Goal: Information Seeking & Learning: Learn about a topic

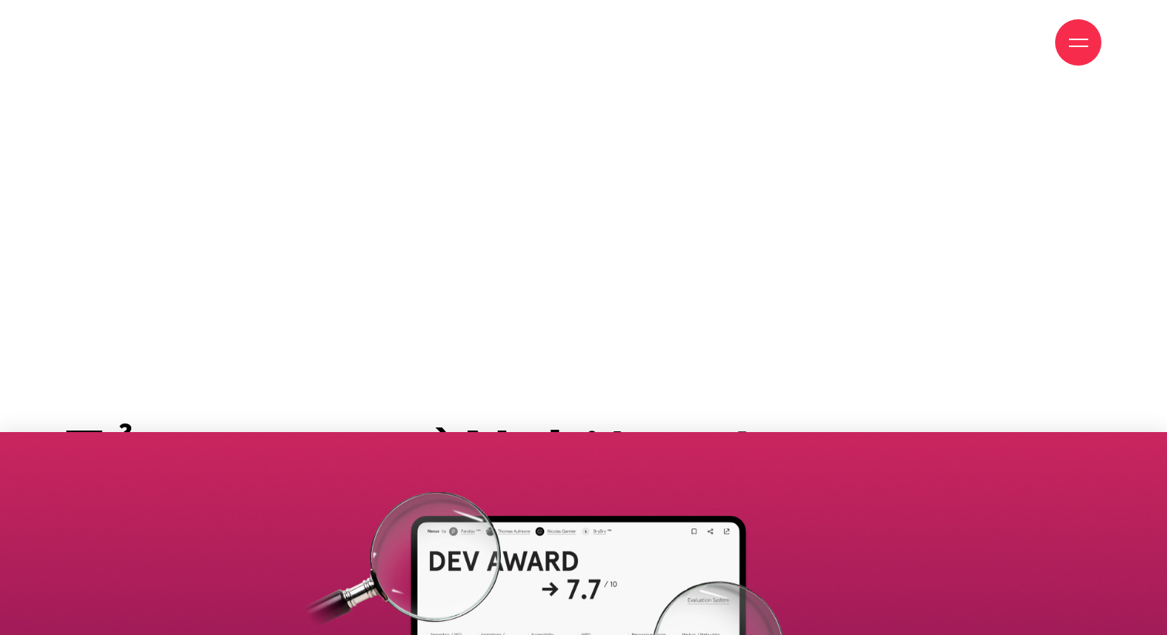
scroll to position [875, 0]
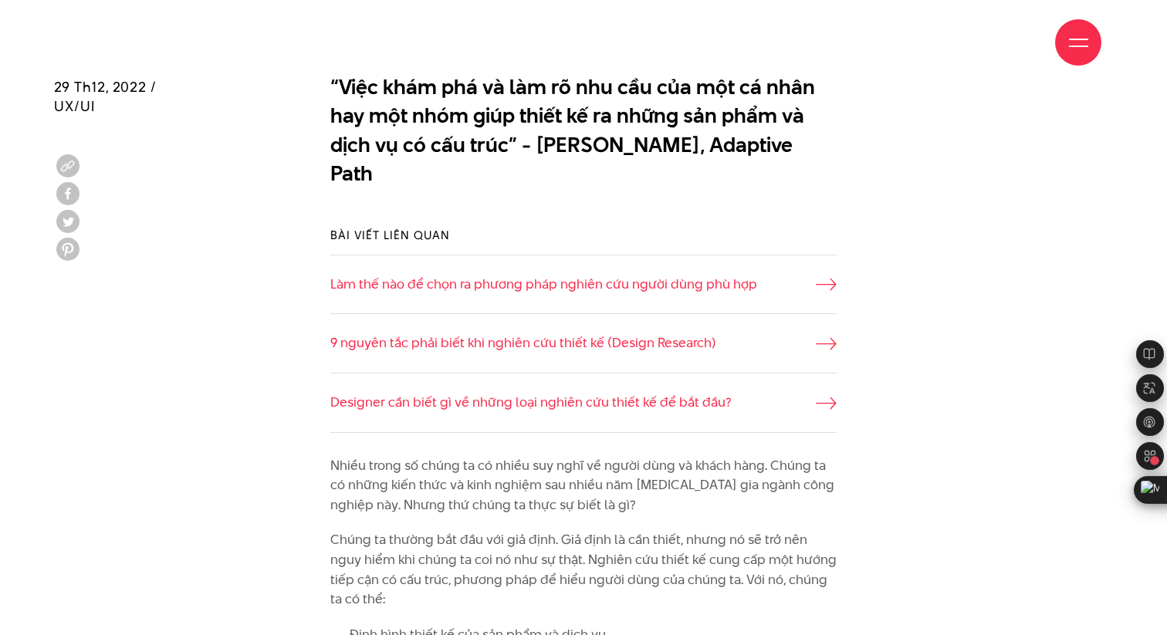
click at [470, 313] on li "9 nguyên tắc phải biết khi nghiên cứu thiết kế (Design Research)" at bounding box center [583, 342] width 507 height 59
click at [483, 334] on link "9 nguyên tắc phải biết khi nghiên cứu thiết kế (Design Research)" at bounding box center [583, 344] width 507 height 20
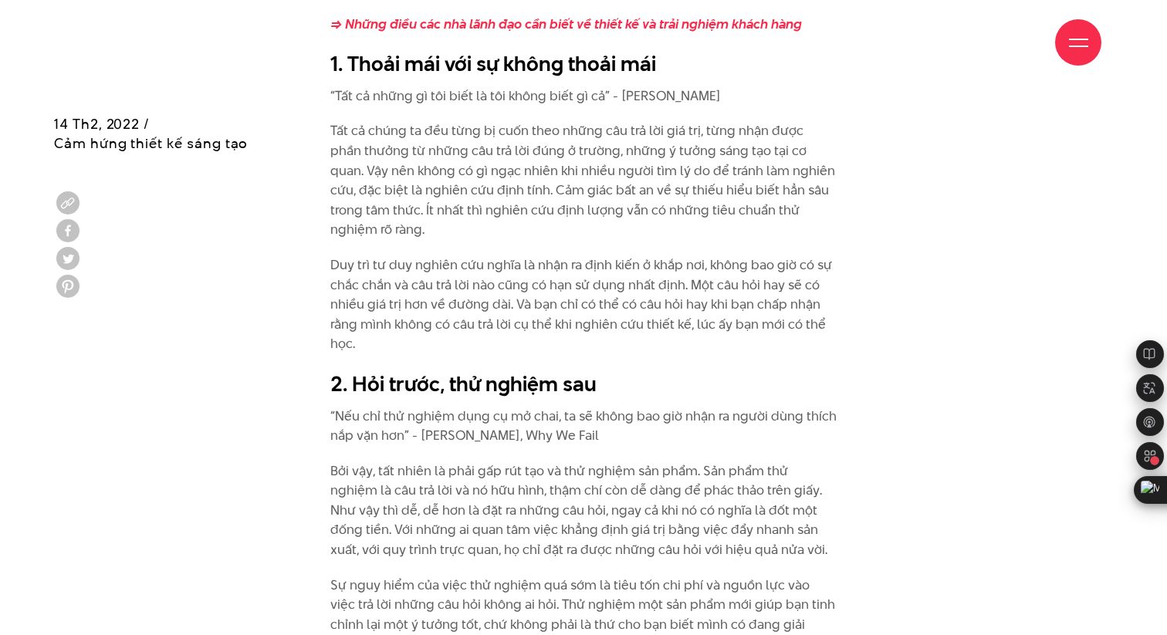
scroll to position [1573, 0]
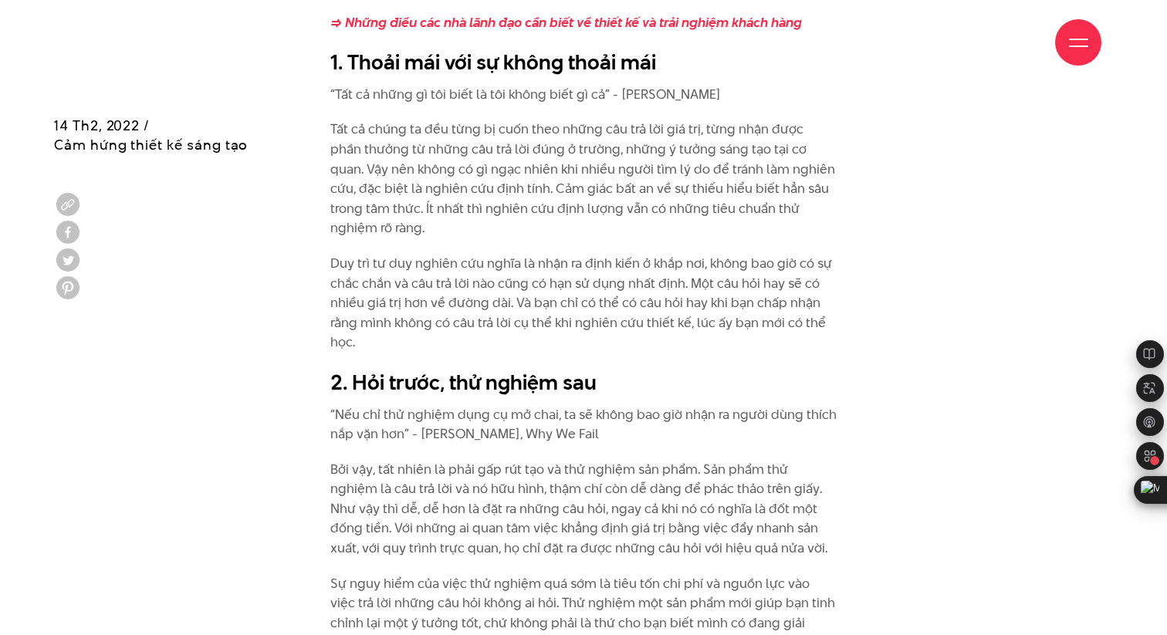
click at [515, 130] on p "Tất cả chúng ta đều từng bị cuốn theo những câu trả lời giá trị, từng nhận được…" at bounding box center [583, 179] width 507 height 119
click at [536, 128] on p "Tất cả chúng ta đều từng bị cuốn theo những câu trả lời giá trị, từng nhận được…" at bounding box center [583, 179] width 507 height 119
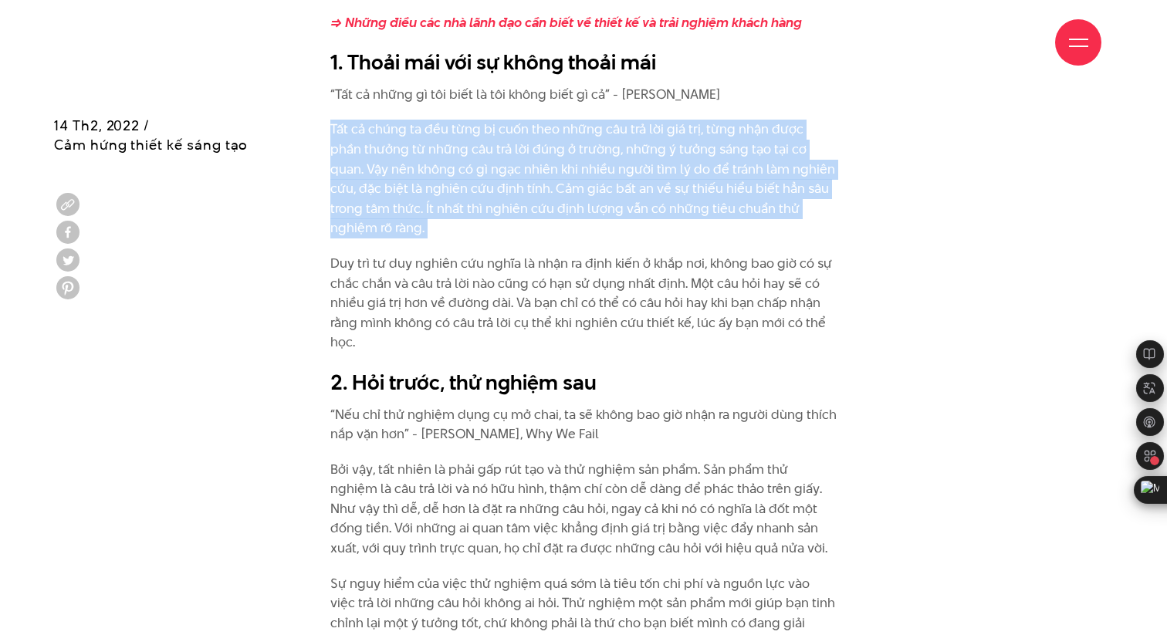
click at [557, 186] on p "Tất cả chúng ta đều từng bị cuốn theo những câu trả lời giá trị, từng nhận được…" at bounding box center [583, 179] width 507 height 119
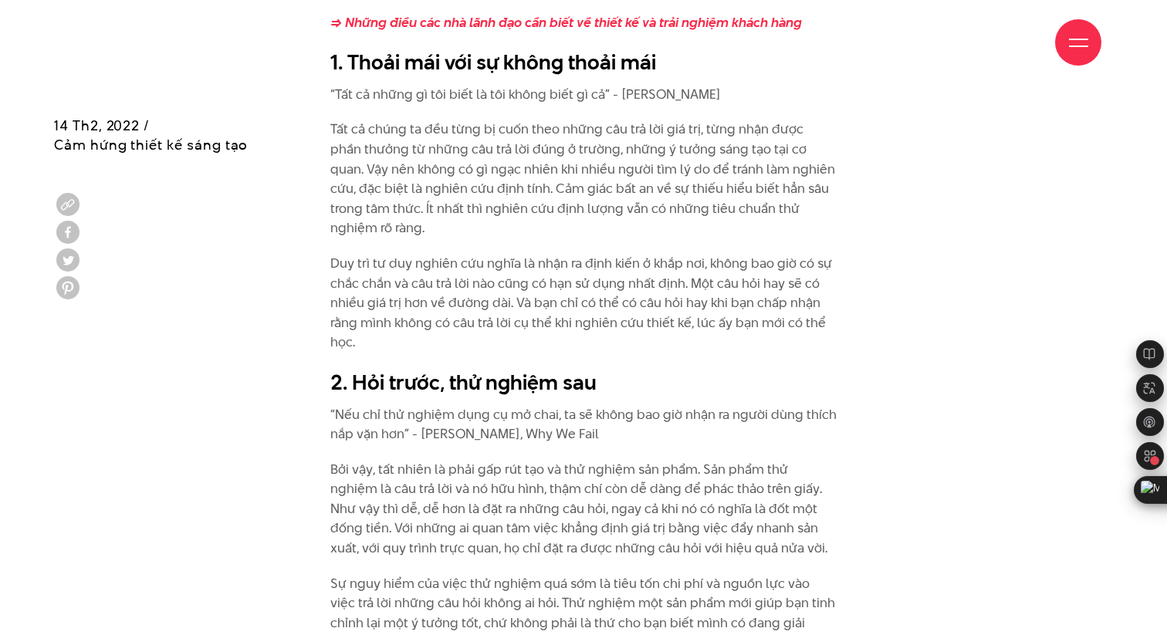
click at [561, 191] on p "Tất cả chúng ta đều từng bị cuốn theo những câu trả lời giá trị, từng nhận được…" at bounding box center [583, 179] width 507 height 119
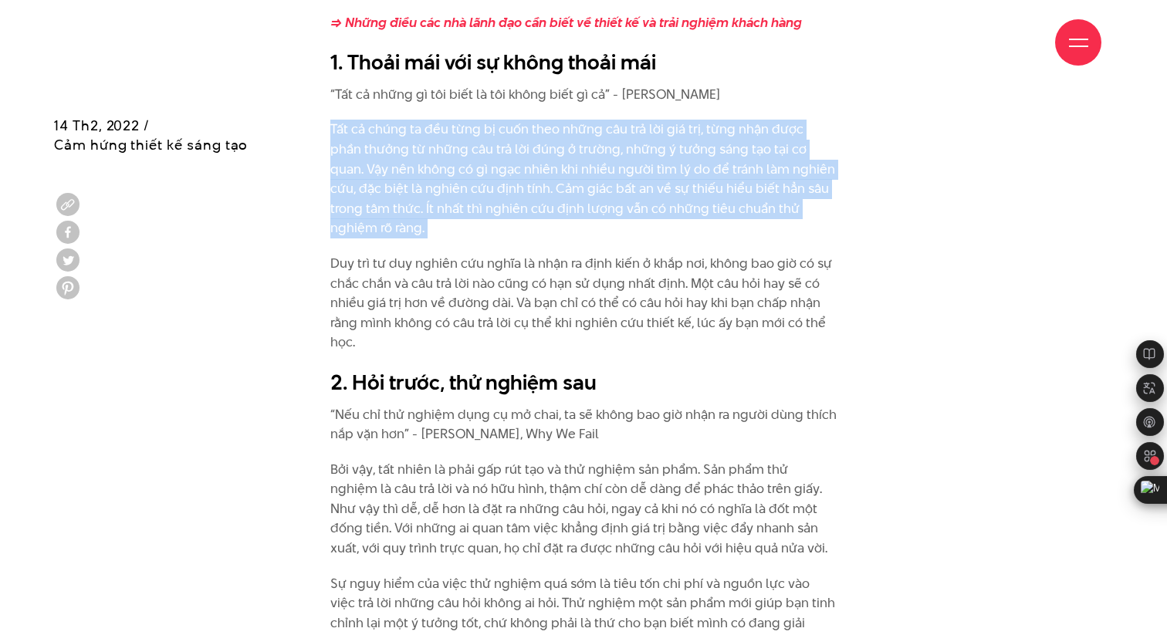
click at [561, 191] on p "Tất cả chúng ta đều từng bị cuốn theo những câu trả lời giá trị, từng nhận được…" at bounding box center [583, 179] width 507 height 119
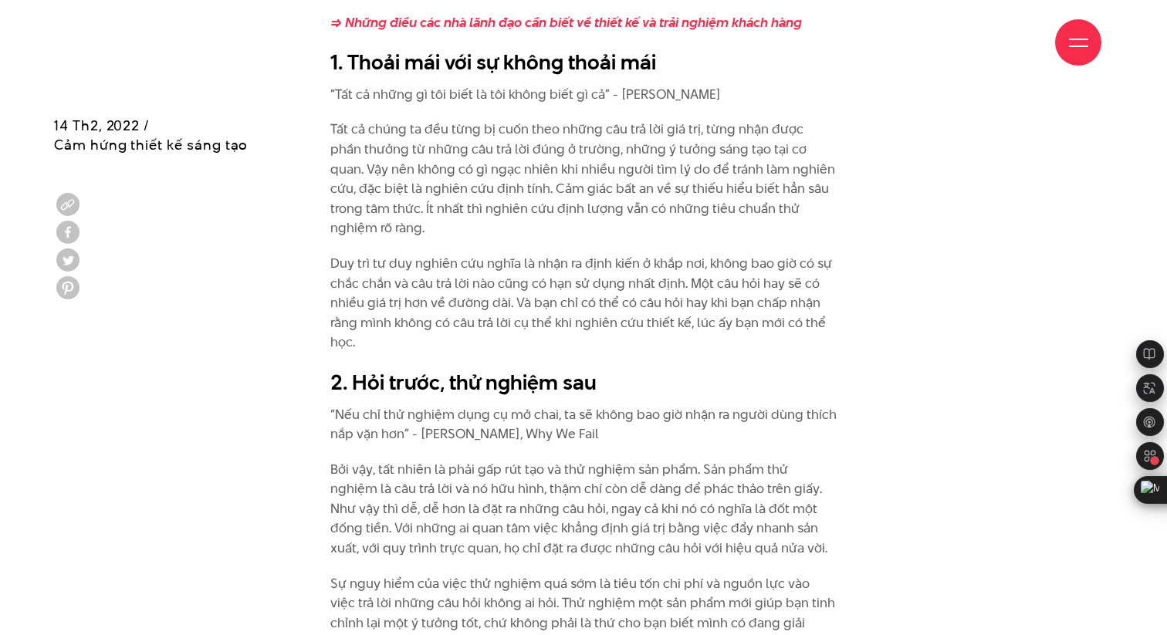
click at [561, 262] on p "Duy trì tư duy nghiên cứu nghĩa là nhận ra định kiến ở khắp nơi, không bao giờ …" at bounding box center [583, 303] width 507 height 99
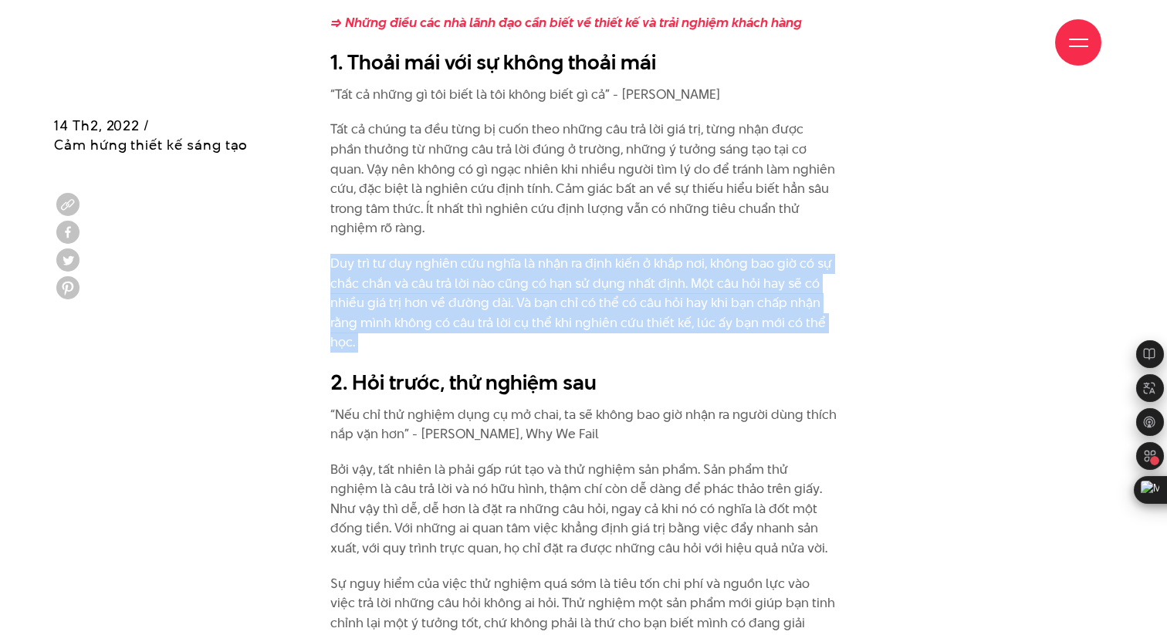
click at [567, 254] on p "Duy trì tư duy nghiên cứu nghĩa là nhận ra định kiến ở khắp nơi, không bao giờ …" at bounding box center [583, 303] width 507 height 99
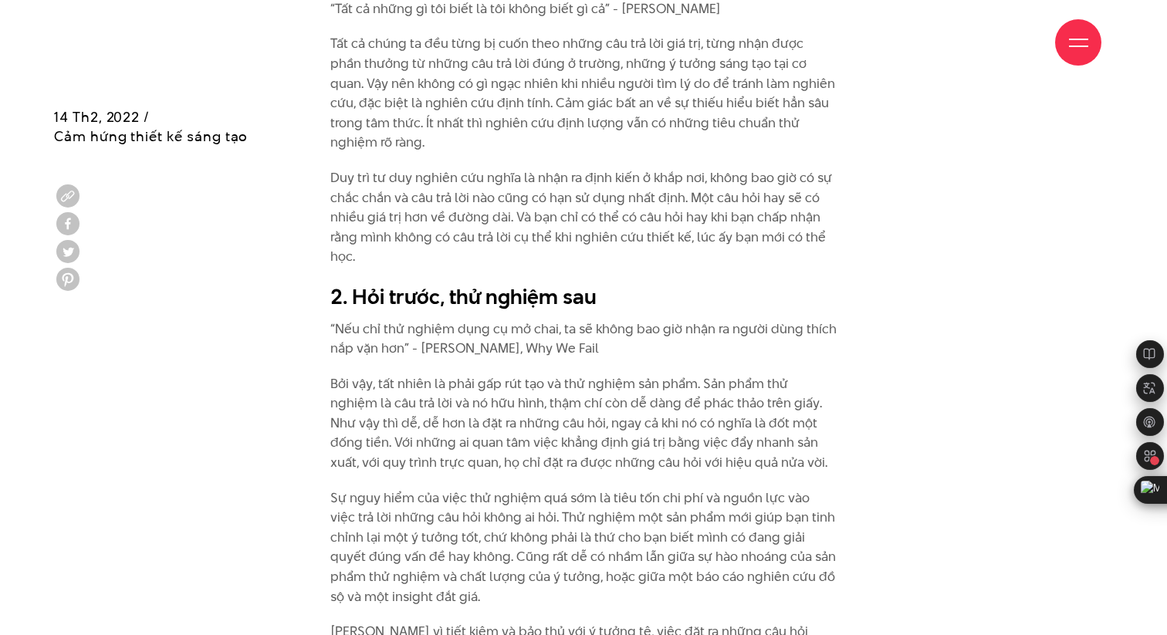
scroll to position [1689, 0]
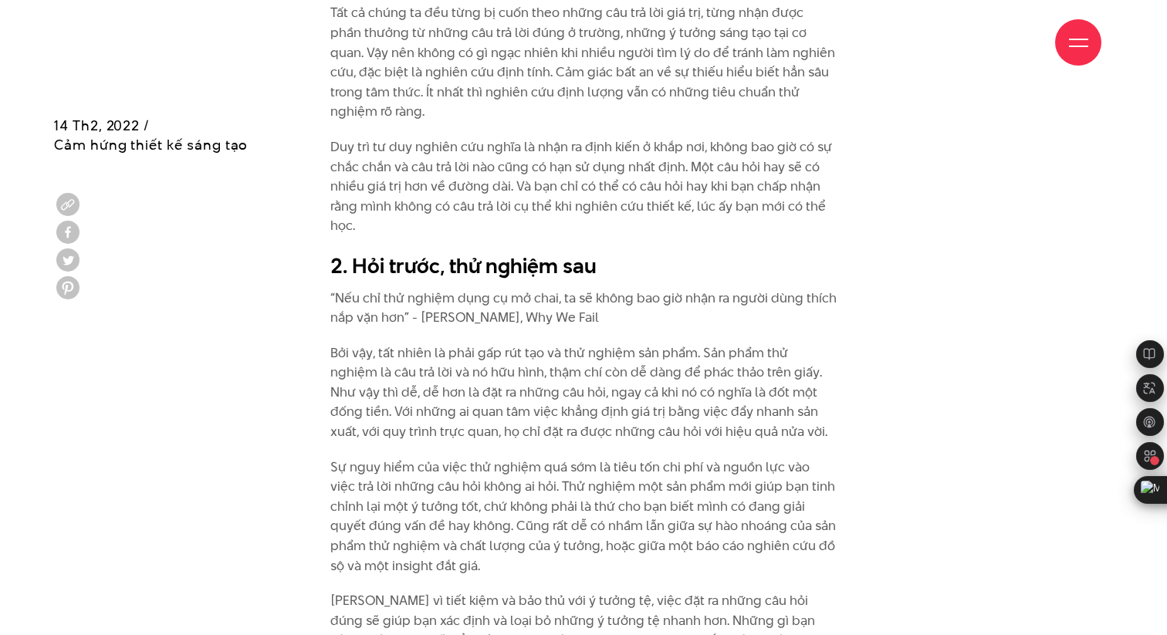
click at [588, 293] on p "“Nếu chỉ thử nghiệm dụng cụ mở chai, ta sẽ không bao giờ nhận ra người dùng thí…" at bounding box center [583, 308] width 507 height 39
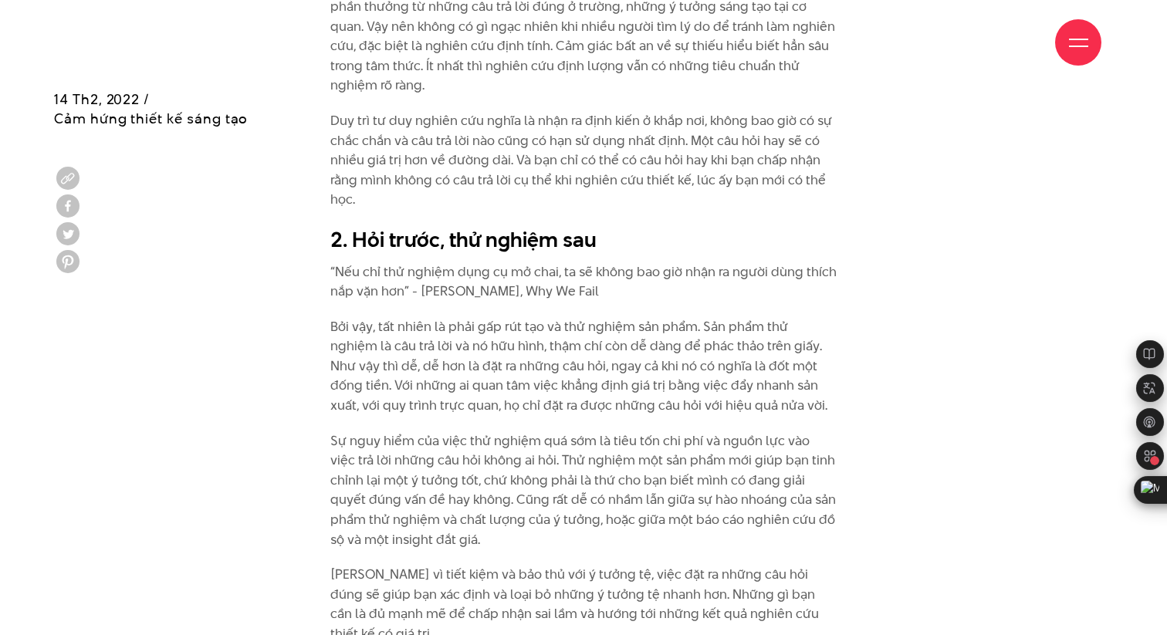
scroll to position [1731, 0]
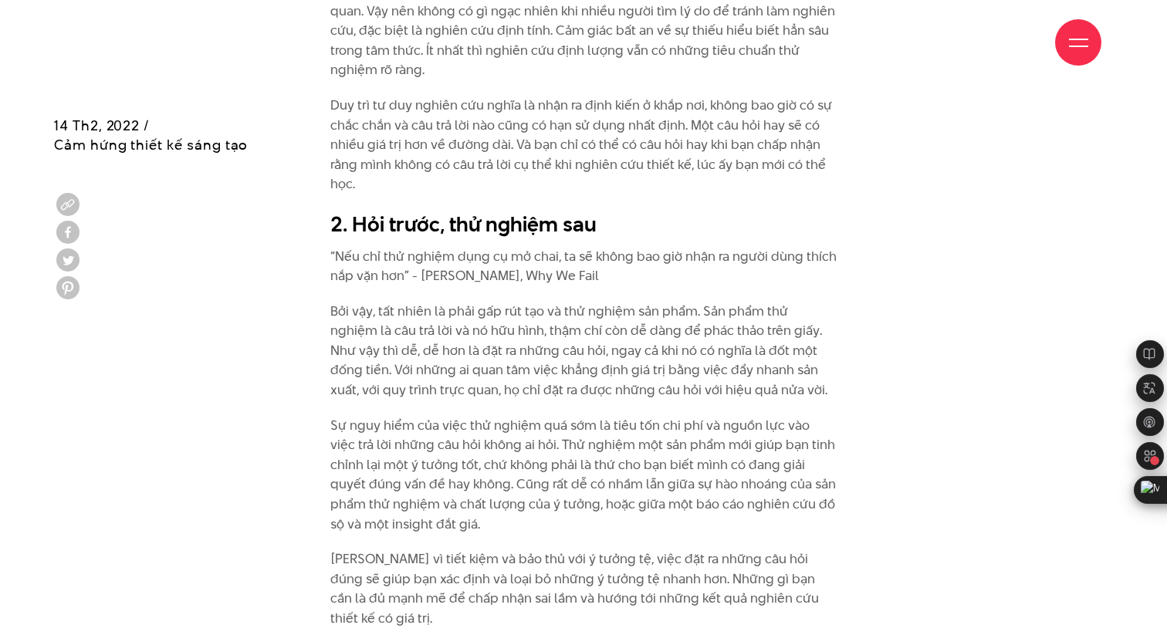
click at [588, 302] on p "Bởi vậy, tất nhiên là phải gấp rút tạo và thử nghiệm sản phẩm. Sản phẩm thử ngh…" at bounding box center [583, 351] width 507 height 99
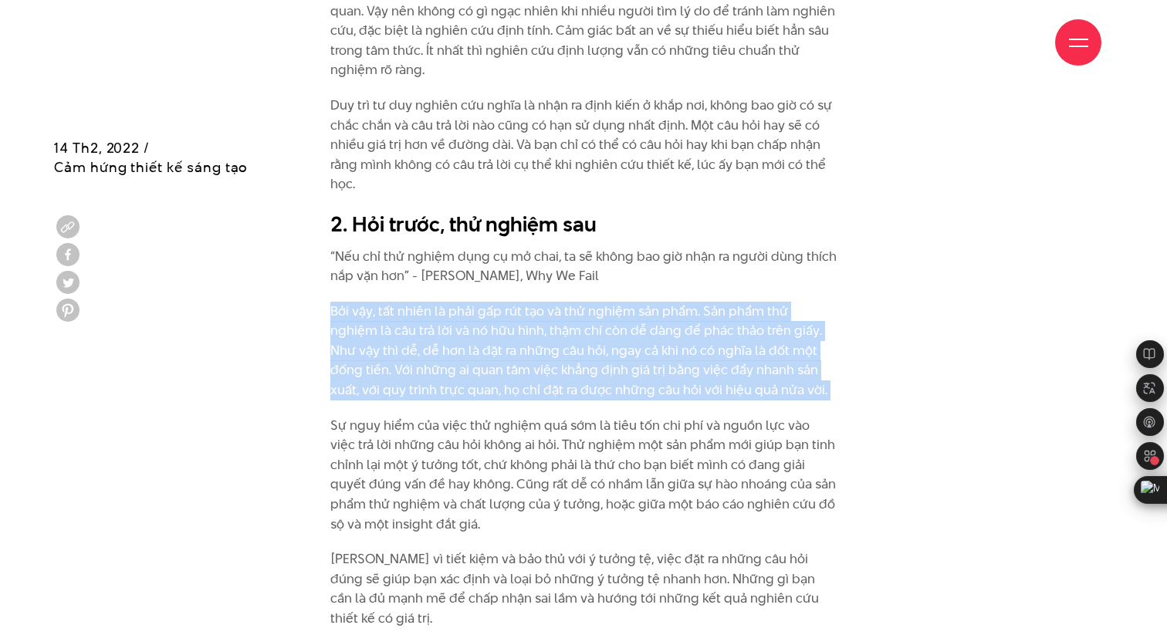
scroll to position [1811, 0]
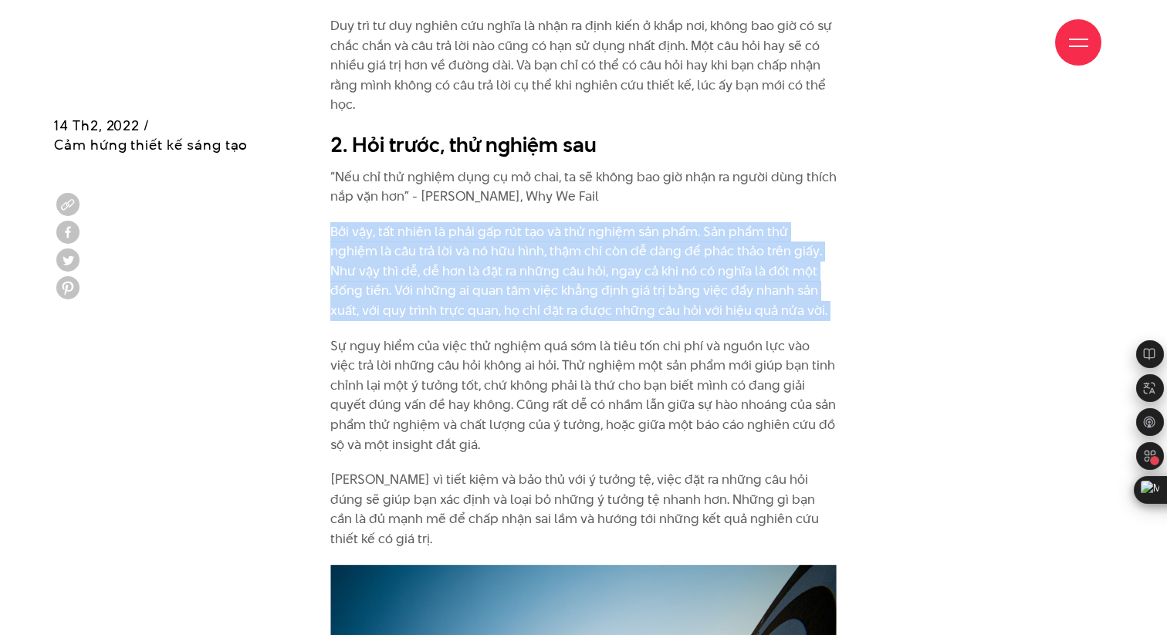
click at [588, 293] on p "Bởi vậy, tất nhiên là phải gấp rút tạo và thử nghiệm sản phẩm. Sản phẩm thử ngh…" at bounding box center [583, 271] width 507 height 99
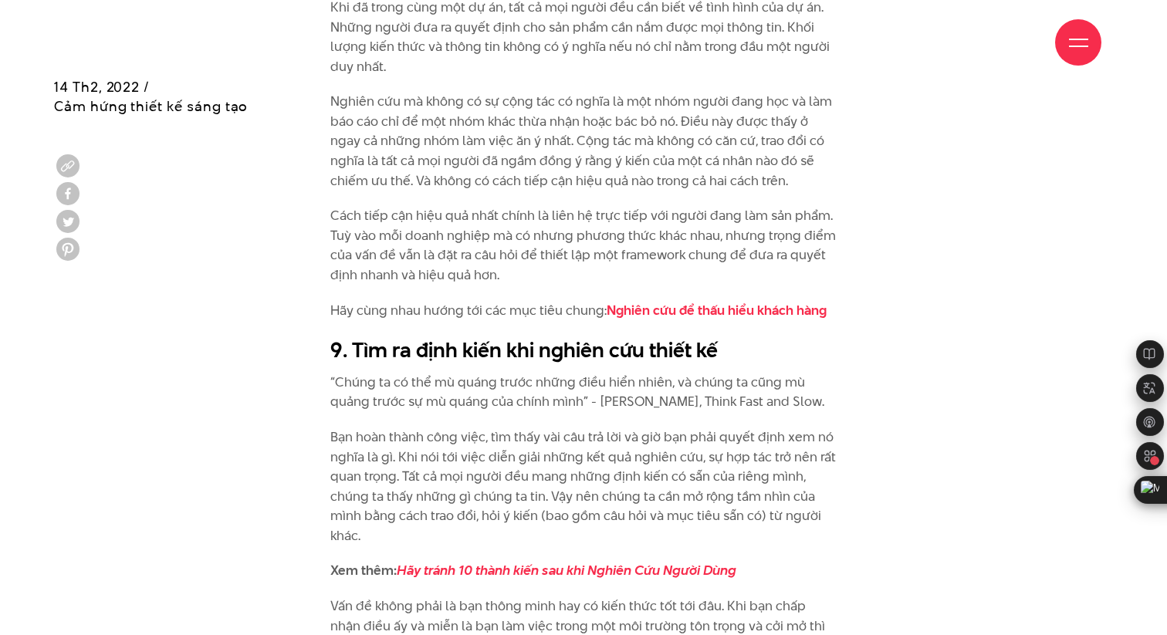
scroll to position [5471, 0]
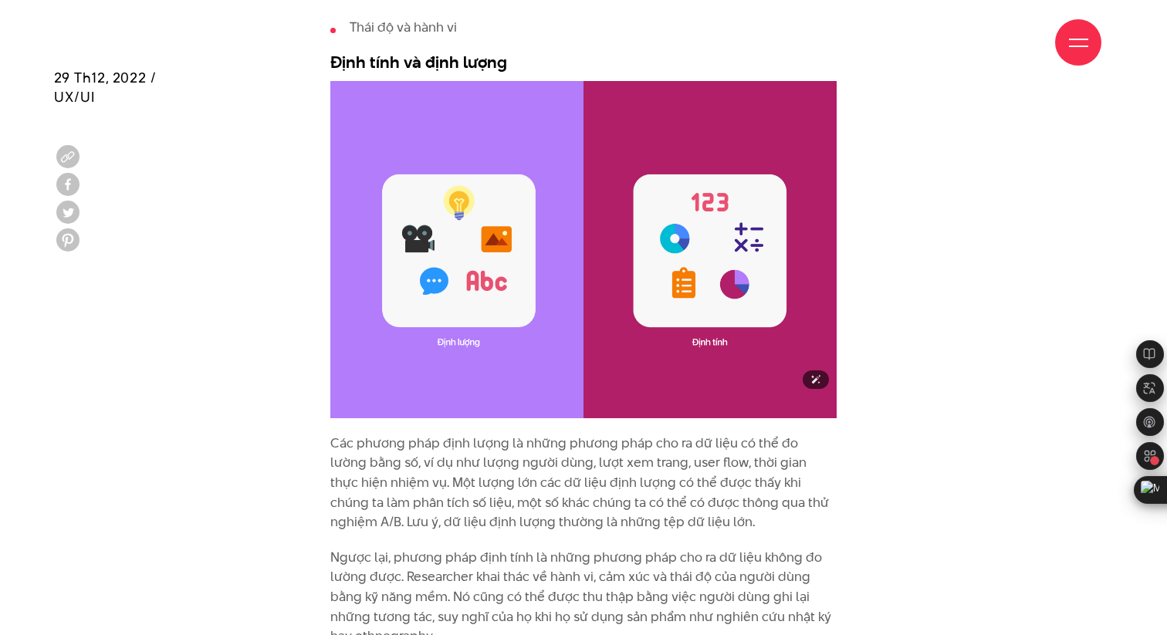
scroll to position [2184, 0]
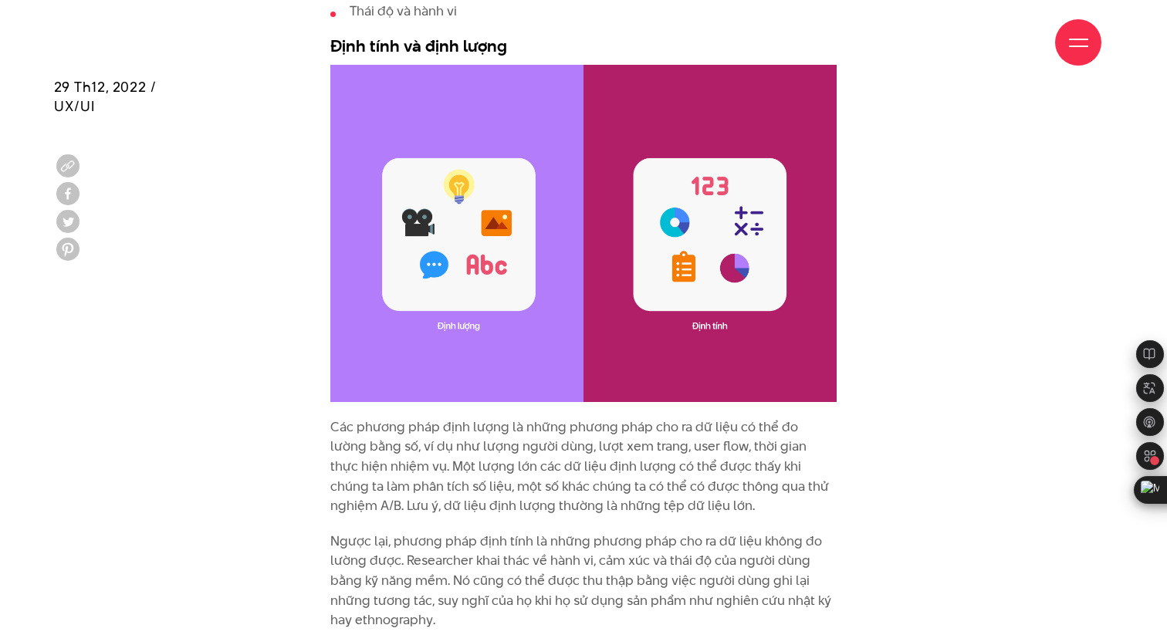
click at [568, 419] on p "Các phương pháp định lượng là những phương pháp cho ra dữ liệu có thể đo lường …" at bounding box center [583, 467] width 507 height 99
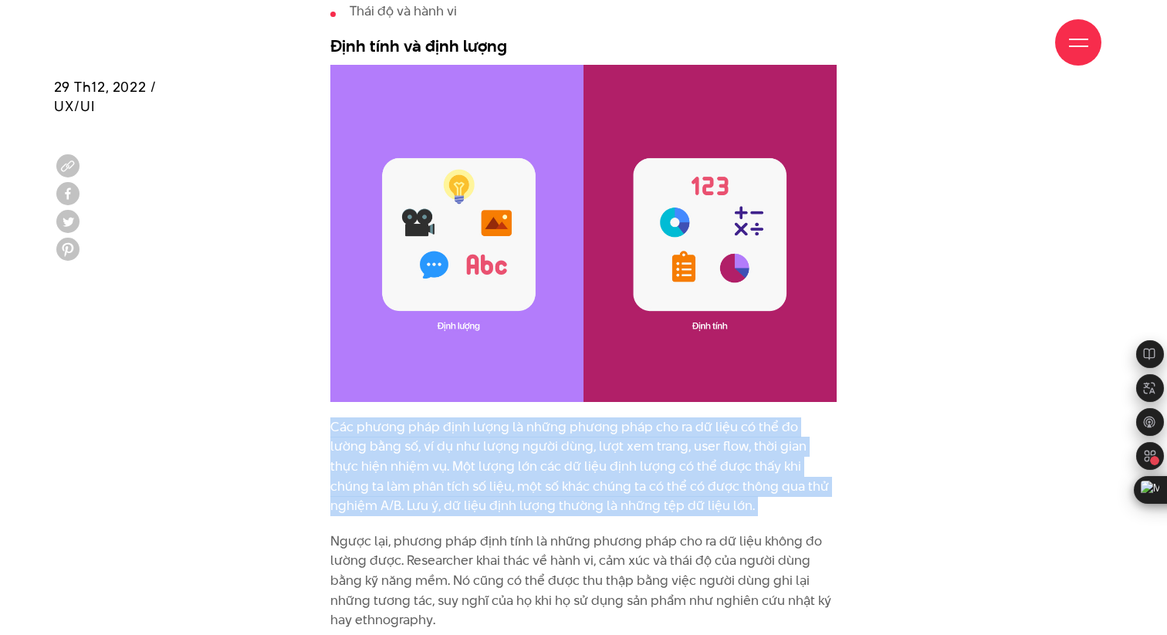
click at [568, 419] on p "Các phương pháp định lượng là những phương pháp cho ra dữ liệu có thể đo lường …" at bounding box center [583, 467] width 507 height 99
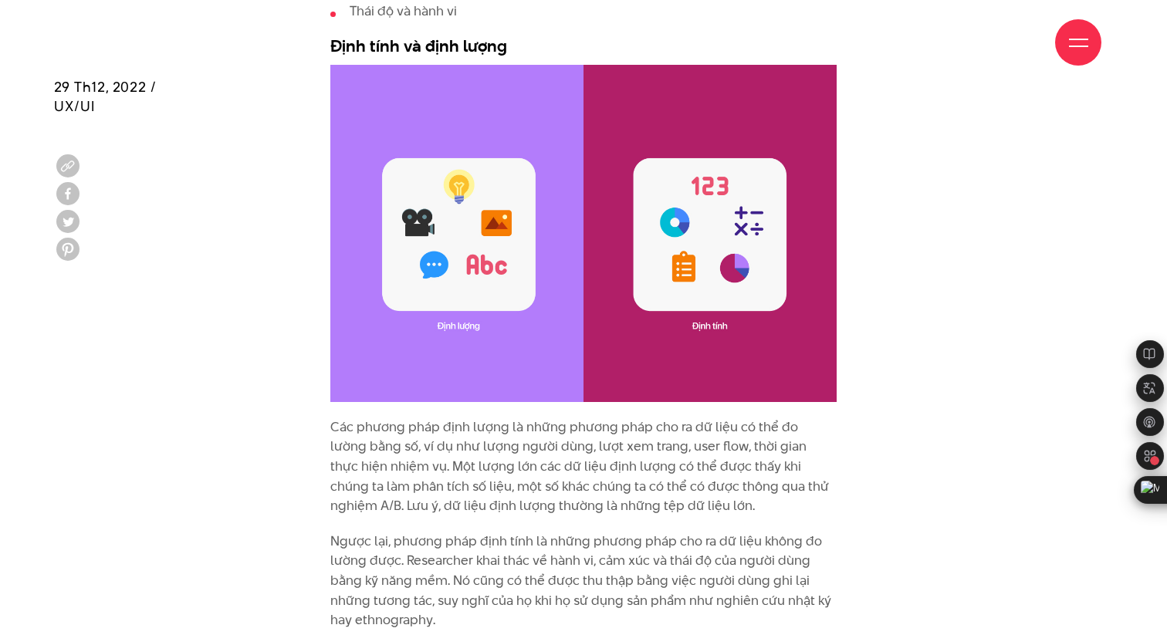
click at [568, 419] on p "Các phương pháp định lượng là những phương pháp cho ra dữ liệu có thể đo lường …" at bounding box center [583, 467] width 507 height 99
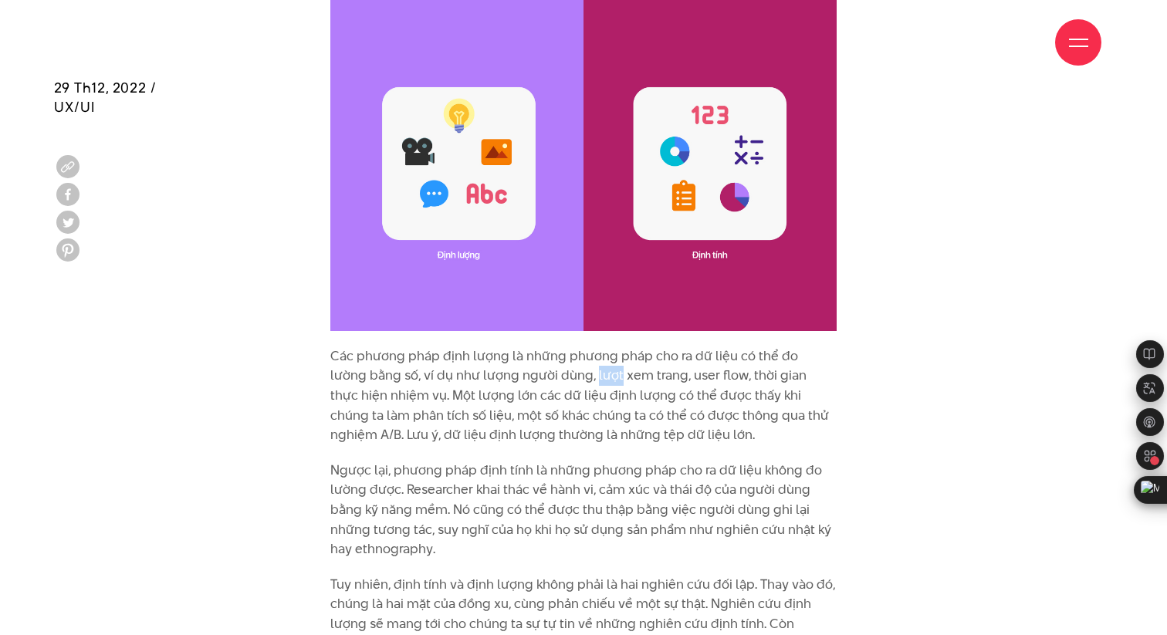
scroll to position [2256, 0]
click at [573, 351] on p "Các phương pháp định lượng là những phương pháp cho ra dữ liệu có thể đo lường …" at bounding box center [583, 395] width 507 height 99
click at [569, 364] on p "Các phương pháp định lượng là những phương pháp cho ra dữ liệu có thể đo lường …" at bounding box center [583, 395] width 507 height 99
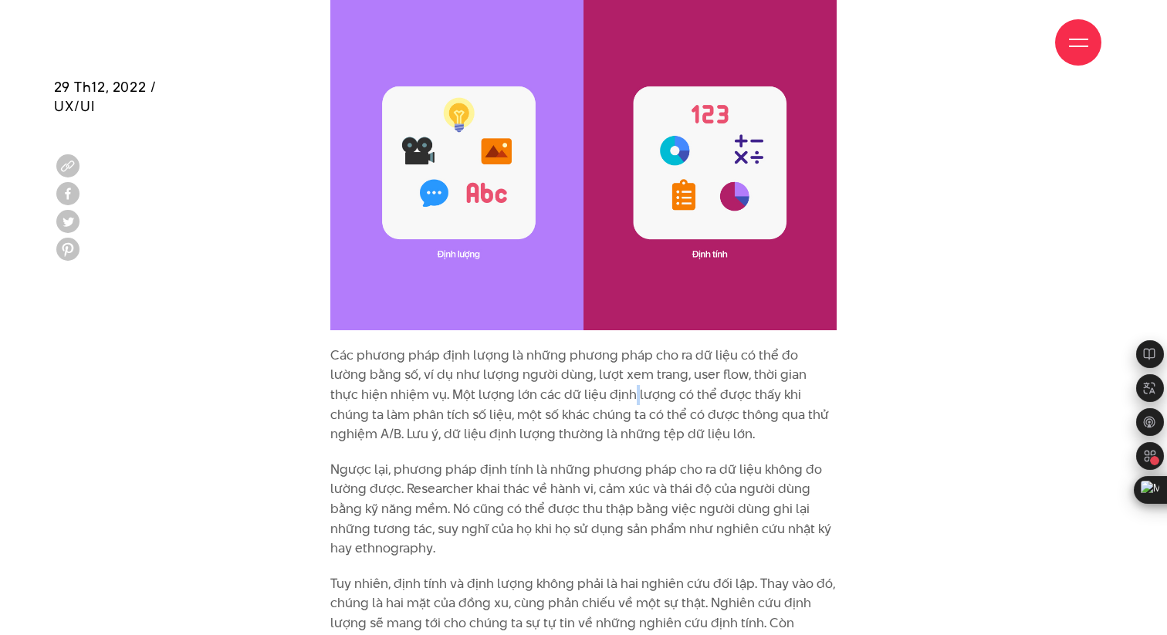
click at [569, 364] on p "Các phương pháp định lượng là những phương pháp cho ra dữ liệu có thể đo lường …" at bounding box center [583, 395] width 507 height 99
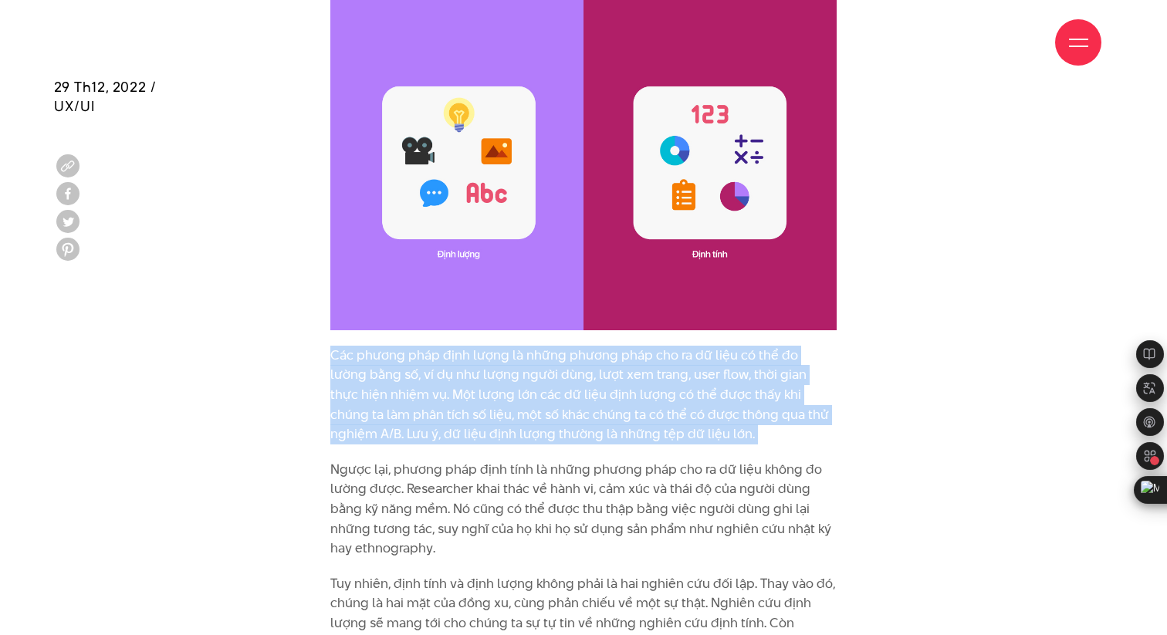
click at [566, 374] on p "Các phương pháp định lượng là những phương pháp cho ra dữ liệu có thể đo lường …" at bounding box center [583, 395] width 507 height 99
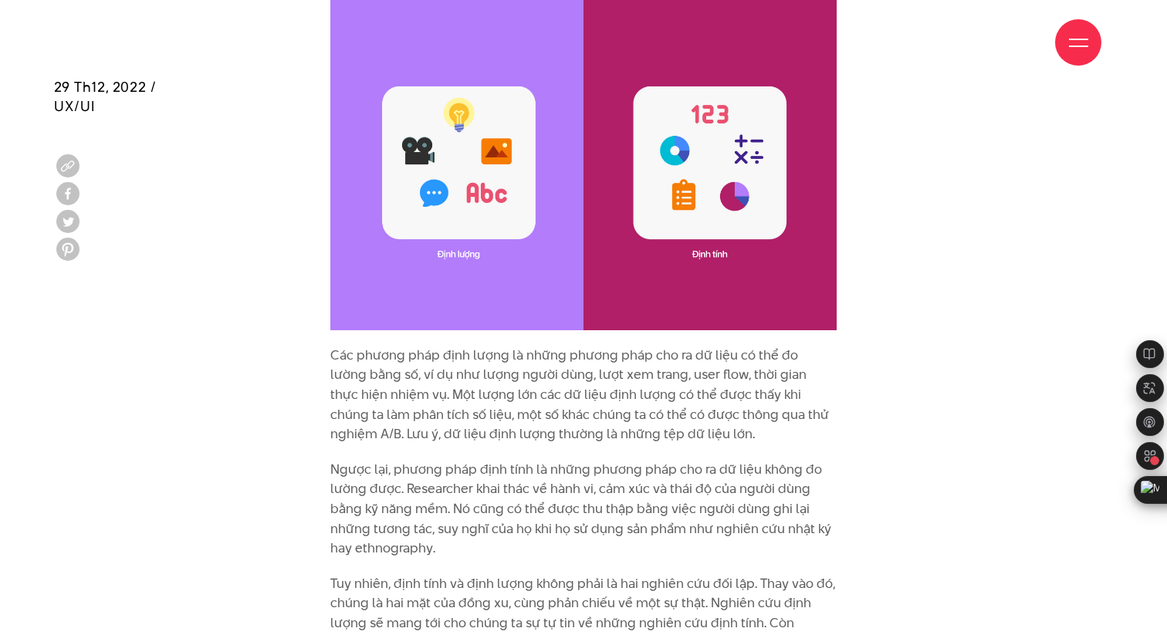
click at [562, 369] on p "Các phương pháp định lượng là những phương pháp cho ra dữ liệu có thể đo lường …" at bounding box center [583, 395] width 507 height 99
click at [578, 369] on p "Các phương pháp định lượng là những phương pháp cho ra dữ liệu có thể đo lường …" at bounding box center [583, 395] width 507 height 99
click at [561, 362] on p "Các phương pháp định lượng là những phương pháp cho ra dữ liệu có thể đo lường …" at bounding box center [583, 395] width 507 height 99
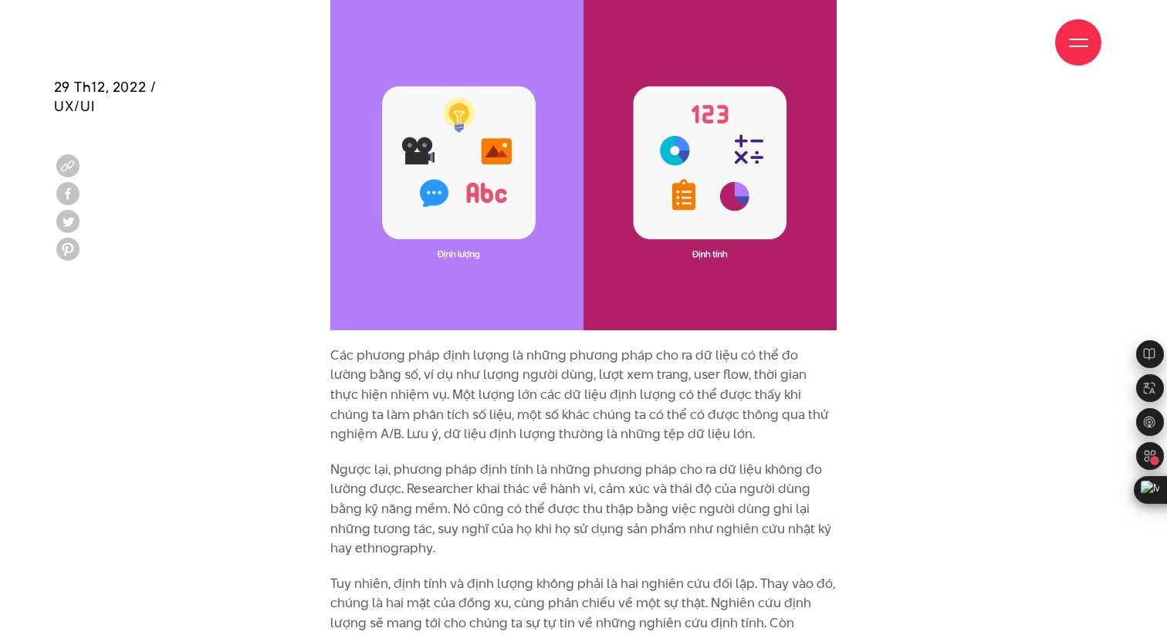
click at [560, 364] on p "Các phương pháp định lượng là những phương pháp cho ra dữ liệu có thể đo lường …" at bounding box center [583, 395] width 507 height 99
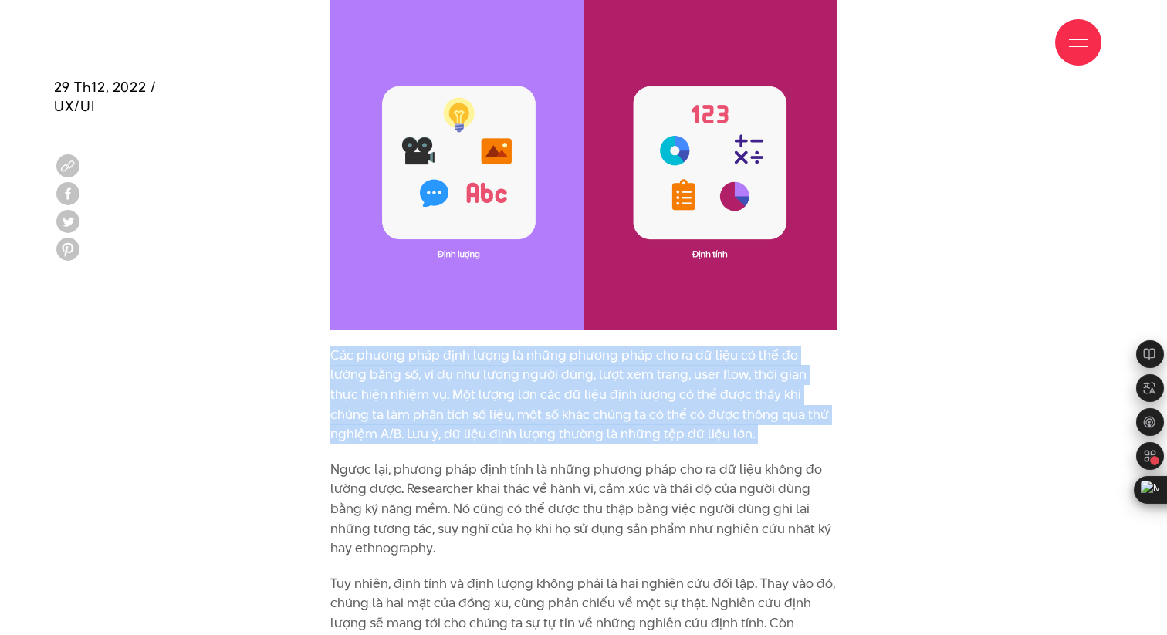
click at [560, 364] on p "Các phương pháp định lượng là những phương pháp cho ra dữ liệu có thể đo lường …" at bounding box center [583, 395] width 507 height 99
click at [568, 381] on p "Các phương pháp định lượng là những phương pháp cho ra dữ liệu có thể đo lường …" at bounding box center [583, 395] width 507 height 99
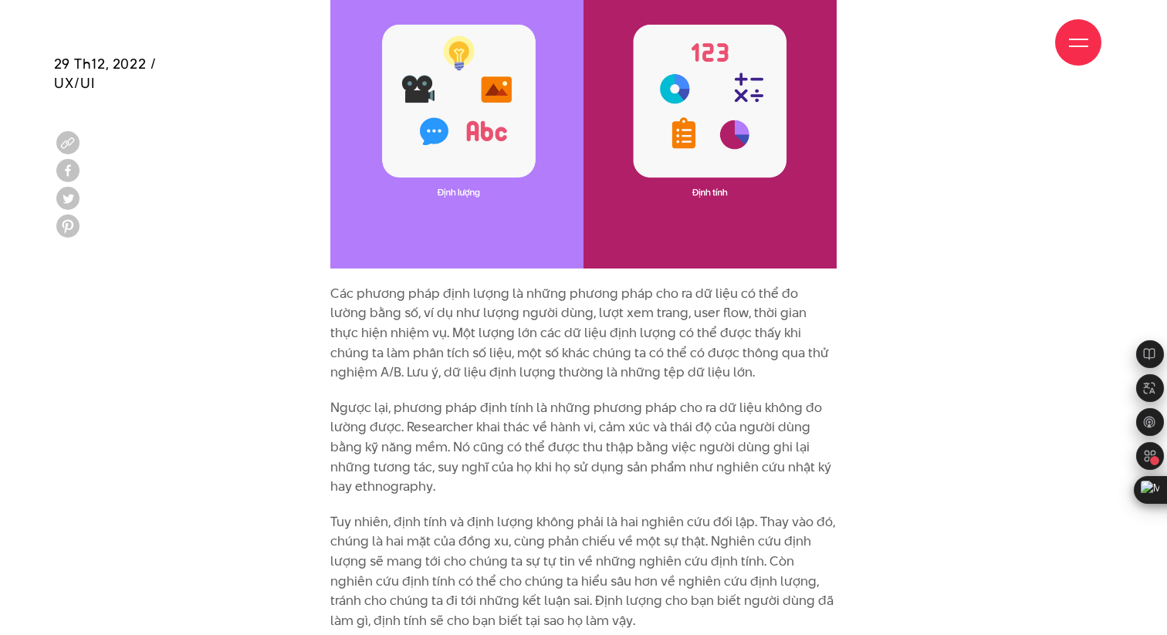
scroll to position [2323, 0]
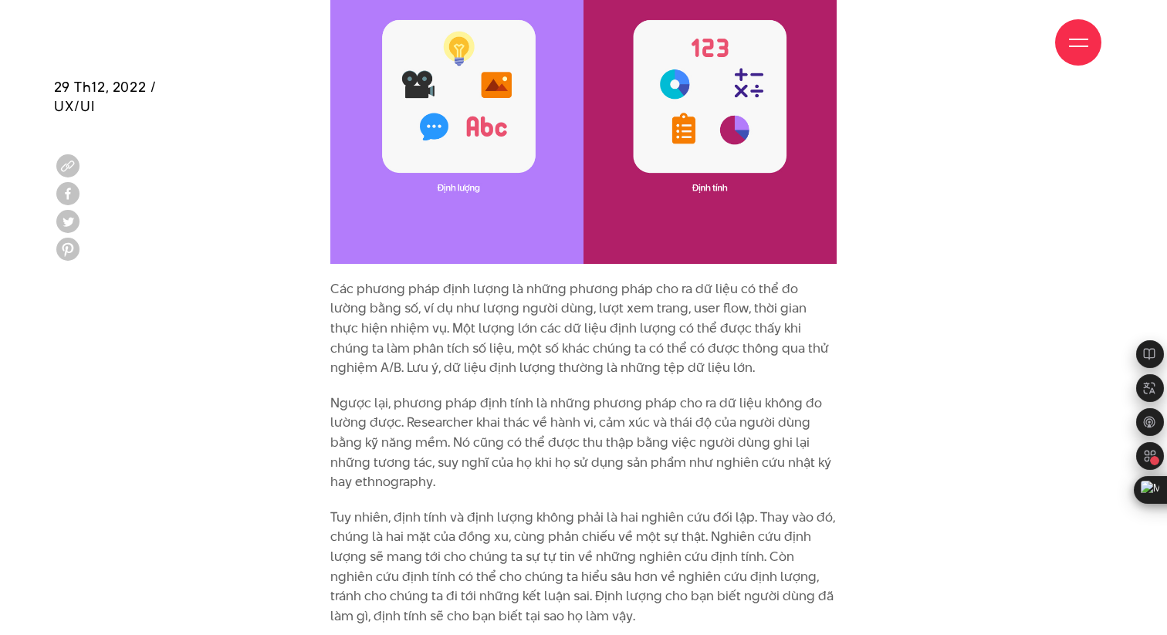
click at [559, 347] on p "Các phương pháp định lượng là những phương pháp cho ra dữ liệu có thể đo lường …" at bounding box center [583, 329] width 507 height 99
click at [574, 328] on p "Các phương pháp định lượng là những phương pháp cho ra dữ liệu có thể đo lường …" at bounding box center [583, 329] width 507 height 99
click at [576, 321] on p "Các phương pháp định lượng là những phương pháp cho ra dữ liệu có thể đo lường …" at bounding box center [583, 329] width 507 height 99
click at [572, 320] on p "Các phương pháp định lượng là những phương pháp cho ra dữ liệu có thể đo lường …" at bounding box center [583, 329] width 507 height 99
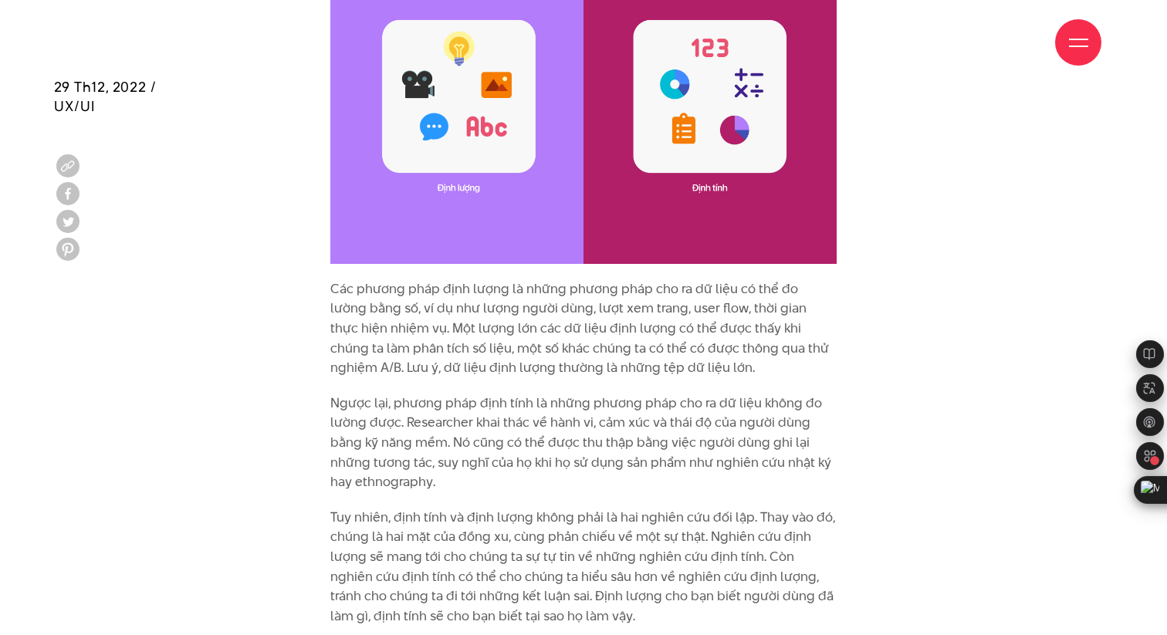
click at [572, 320] on p "Các phương pháp định lượng là những phương pháp cho ra dữ liệu có thể đo lường …" at bounding box center [583, 329] width 507 height 99
click at [574, 339] on p "Các phương pháp định lượng là những phương pháp cho ra dữ liệu có thể đo lường …" at bounding box center [583, 329] width 507 height 99
click at [566, 287] on p "Các phương pháp định lượng là những phương pháp cho ra dữ liệu có thể đo lường …" at bounding box center [583, 329] width 507 height 99
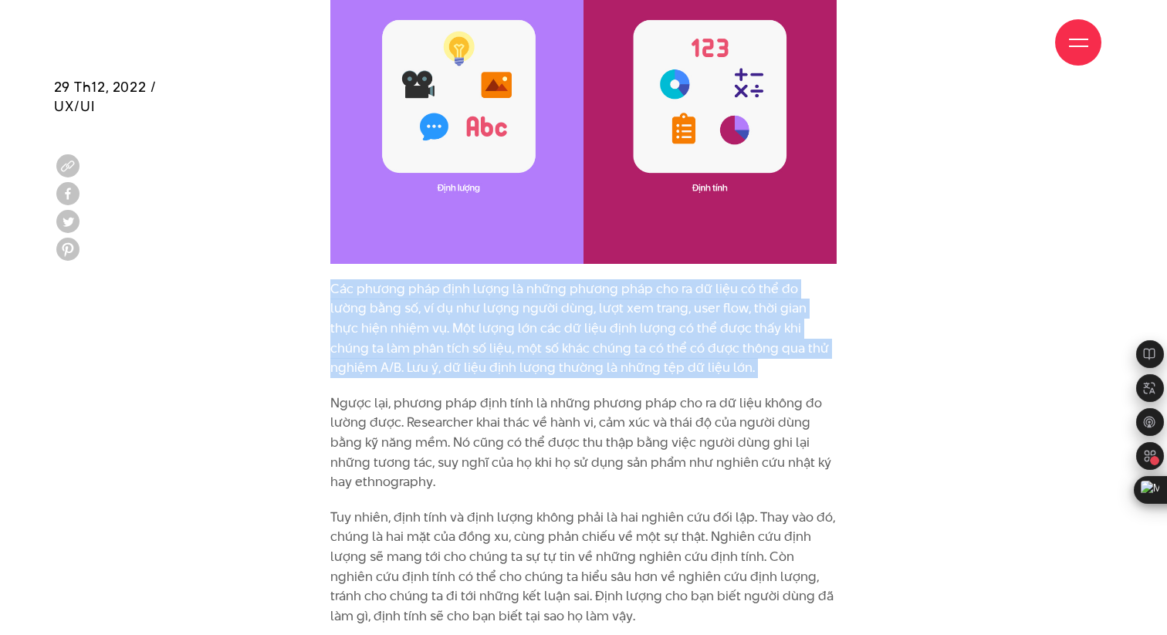
click at [566, 287] on p "Các phương pháp định lượng là những phương pháp cho ra dữ liệu có thể đo lường …" at bounding box center [583, 329] width 507 height 99
click at [567, 296] on p "Các phương pháp định lượng là những phương pháp cho ra dữ liệu có thể đo lường …" at bounding box center [583, 329] width 507 height 99
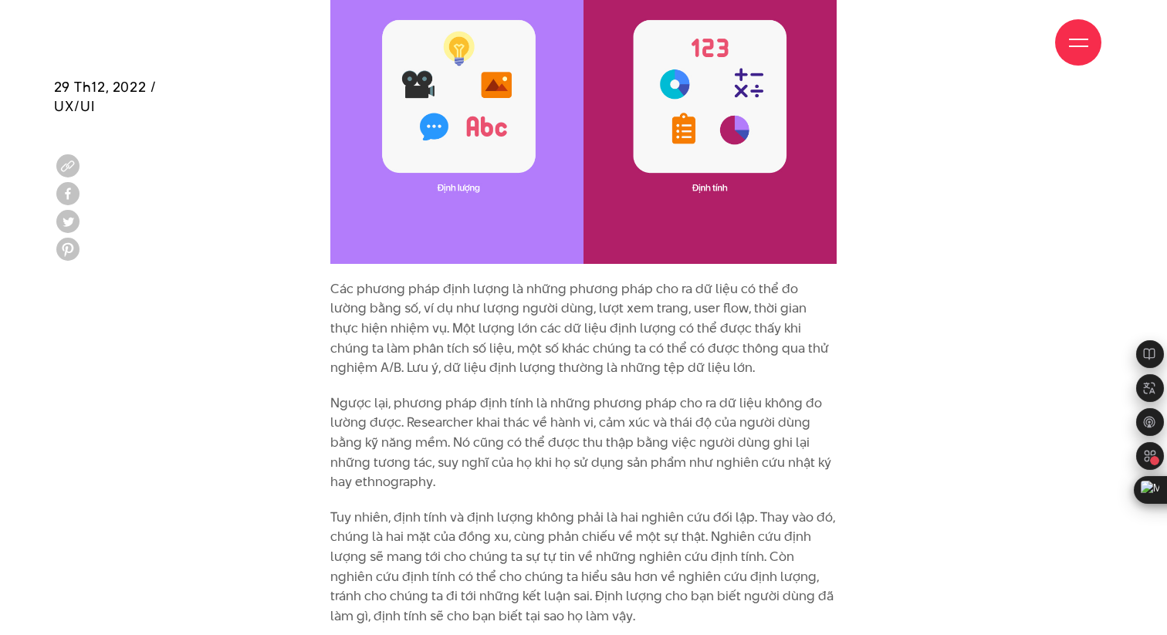
click at [588, 299] on p "Các phương pháp định lượng là những phương pháp cho ra dữ liệu có thể đo lường …" at bounding box center [583, 329] width 507 height 99
click at [588, 310] on p "Các phương pháp định lượng là những phương pháp cho ra dữ liệu có thể đo lường …" at bounding box center [583, 329] width 507 height 99
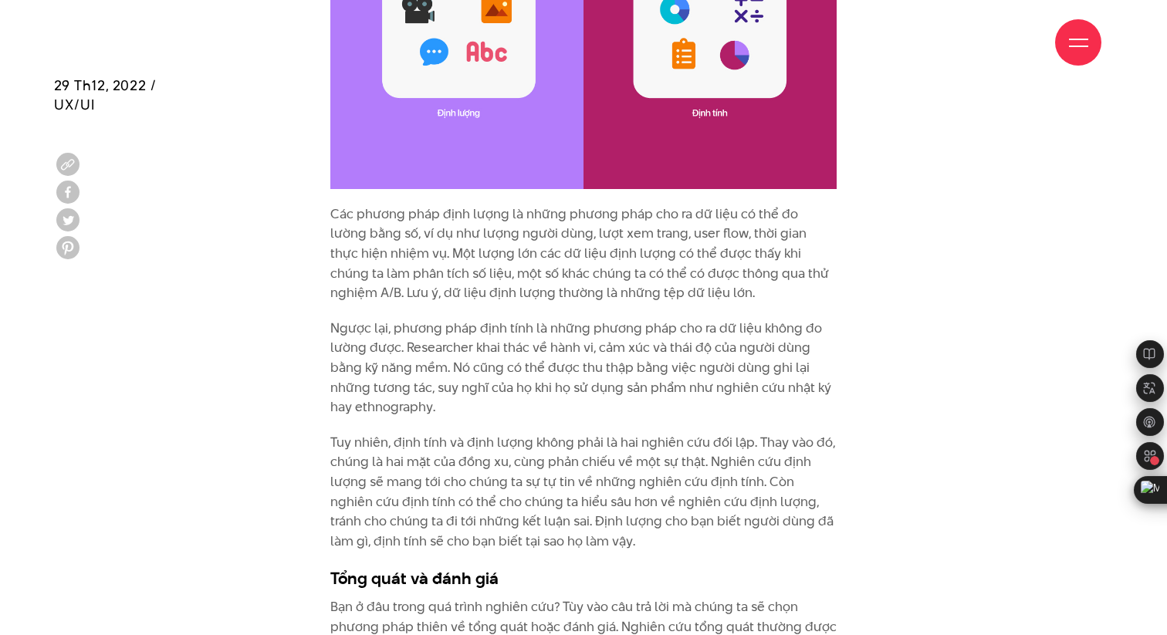
scroll to position [2398, 0]
click at [574, 318] on p "Ngược lại, phương pháp định tính là những phương pháp cho ra dữ liệu không đo l…" at bounding box center [583, 367] width 507 height 99
click at [579, 324] on p "Ngược lại, phương pháp định tính là những phương pháp cho ra dữ liệu không đo l…" at bounding box center [583, 367] width 507 height 99
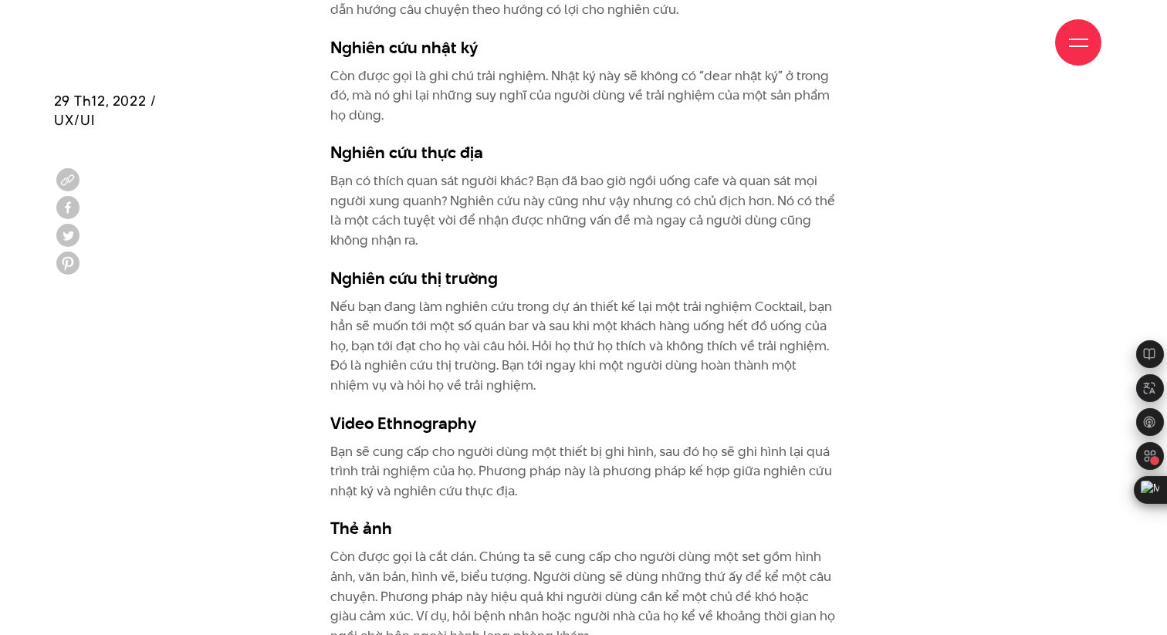
scroll to position [3837, 0]
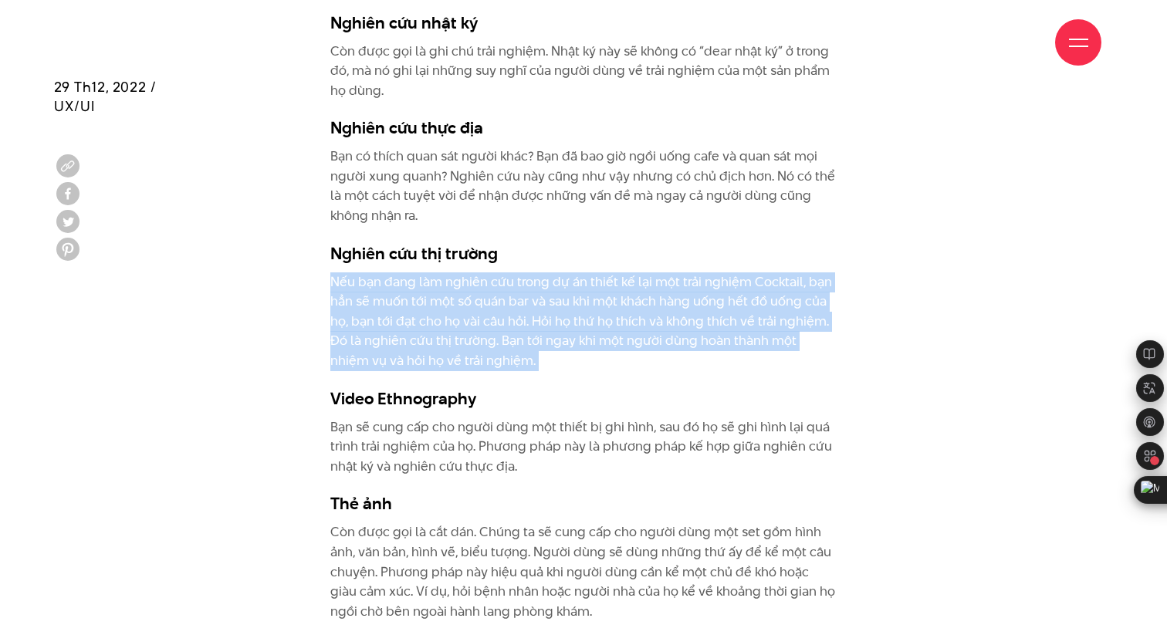
click at [405, 277] on p "Nếu bạn đang làm nghiên cứu trong dự án thiết kế lại một trải nghiệm Cocktail, …" at bounding box center [583, 322] width 507 height 99
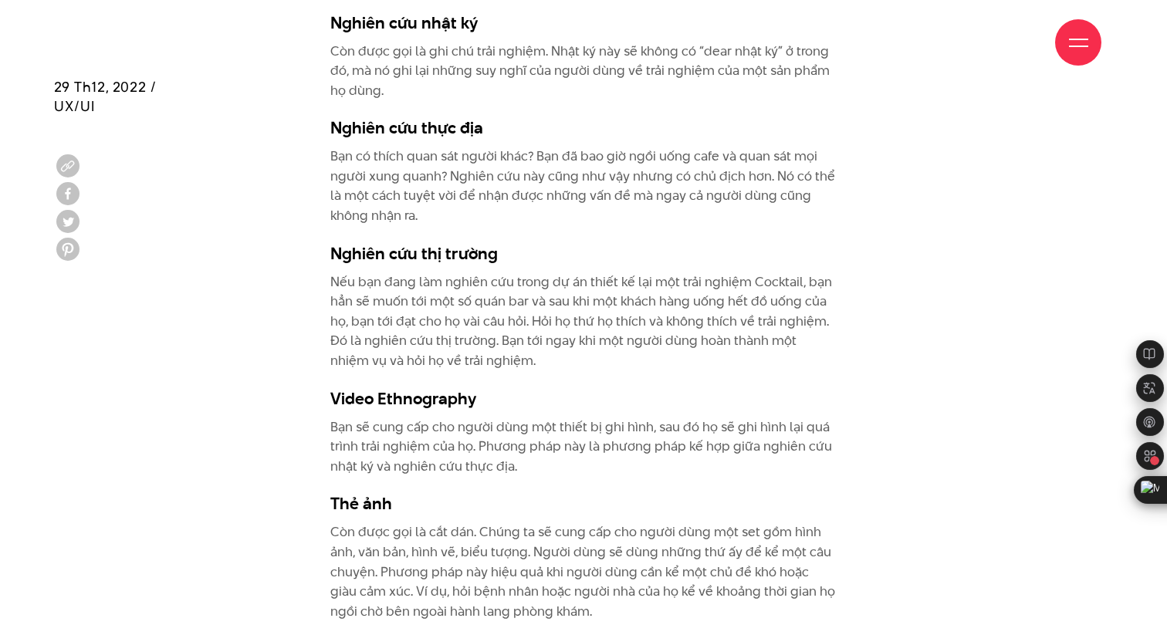
click at [578, 283] on p "Nếu bạn đang làm nghiên cứu trong dự án thiết kế lại một trải nghiệm Cocktail, …" at bounding box center [583, 322] width 507 height 99
click at [578, 295] on p "Nếu bạn đang làm nghiên cứu trong dự án thiết kế lại một trải nghiệm Cocktail, …" at bounding box center [583, 322] width 507 height 99
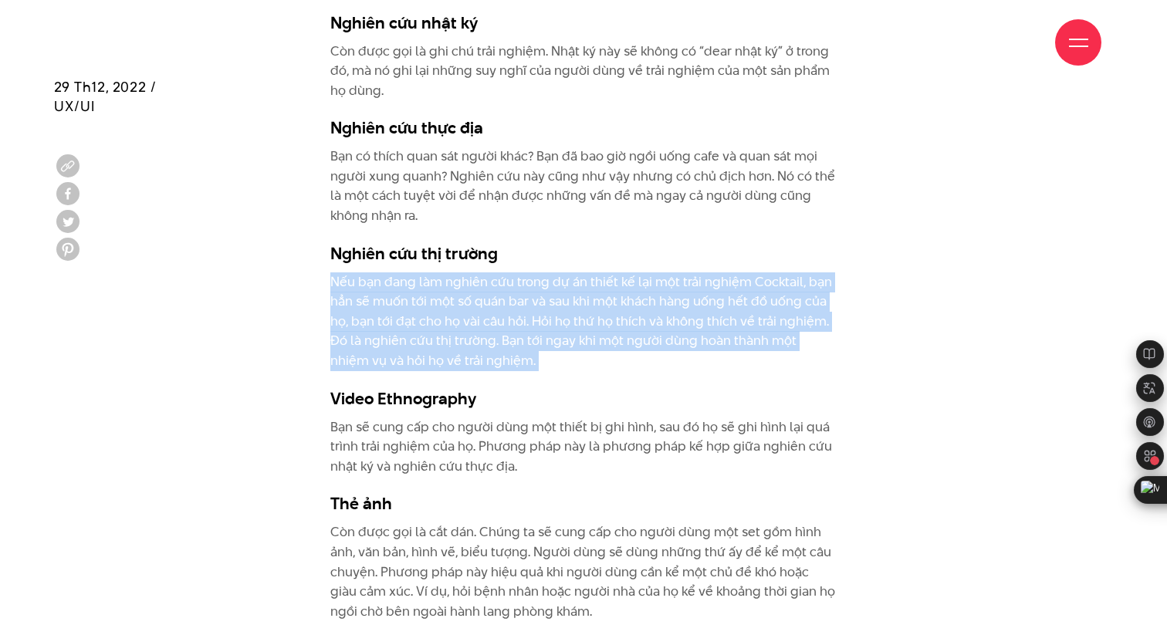
click at [578, 295] on p "Nếu bạn đang làm nghiên cứu trong dự án thiết kế lại một trải nghiệm Cocktail, …" at bounding box center [583, 322] width 507 height 99
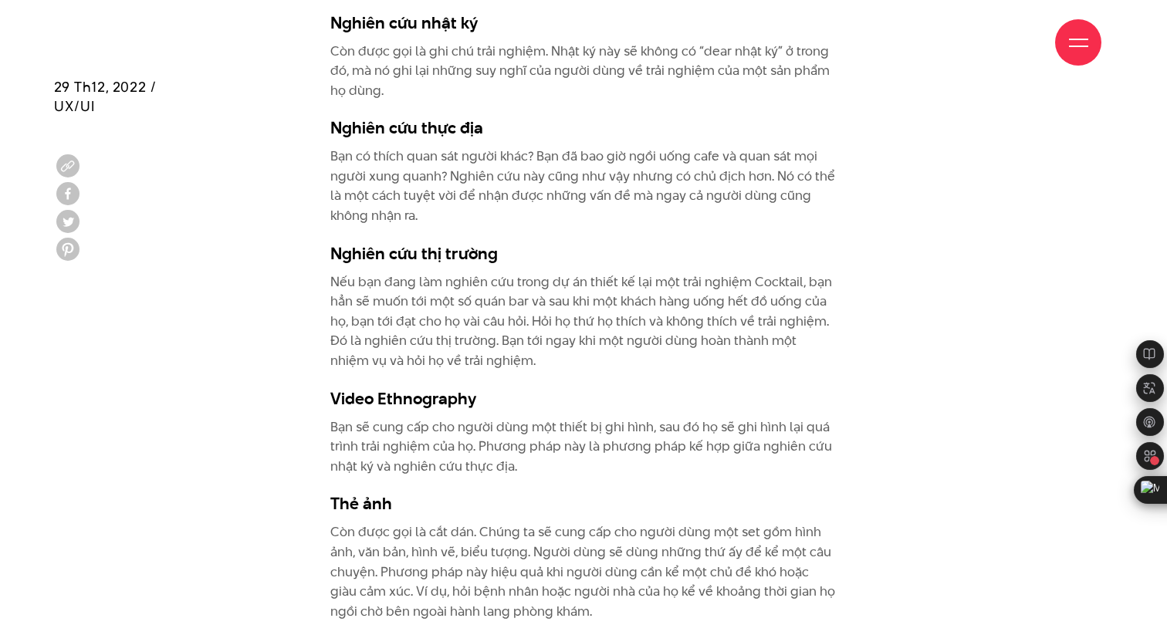
click at [528, 293] on p "Nếu bạn đang làm nghiên cứu trong dự án thiết kế lại một trải nghiệm Cocktail, …" at bounding box center [583, 322] width 507 height 99
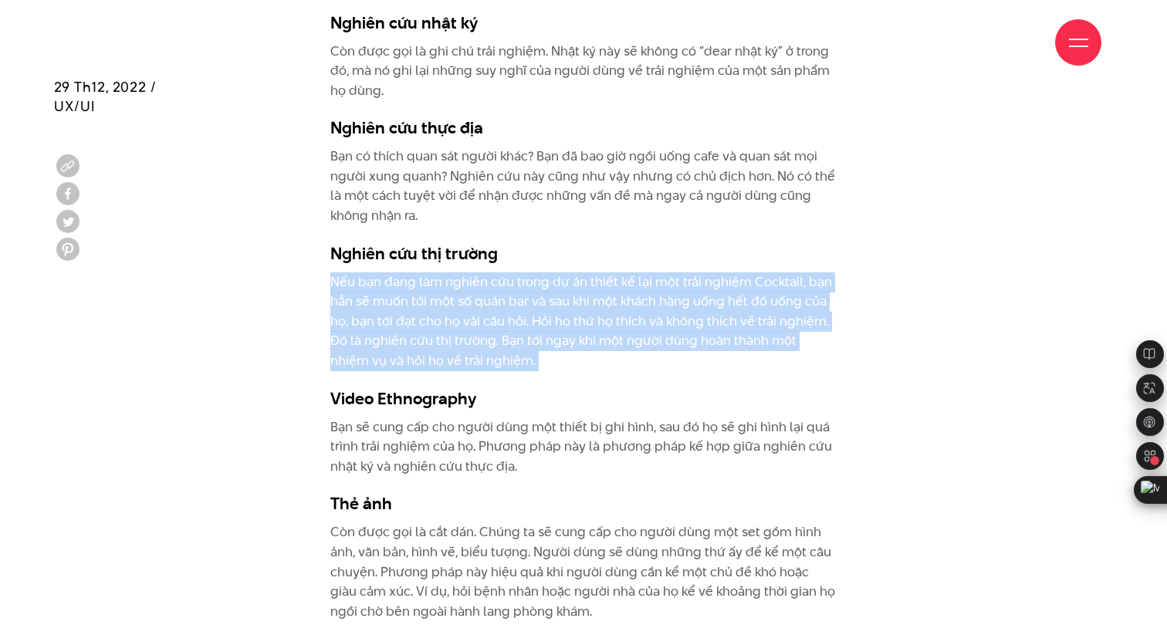
click at [544, 295] on p "Nếu bạn đang làm nghiên cứu trong dự án thiết kế lại một trải nghiệm Cocktail, …" at bounding box center [583, 322] width 507 height 99
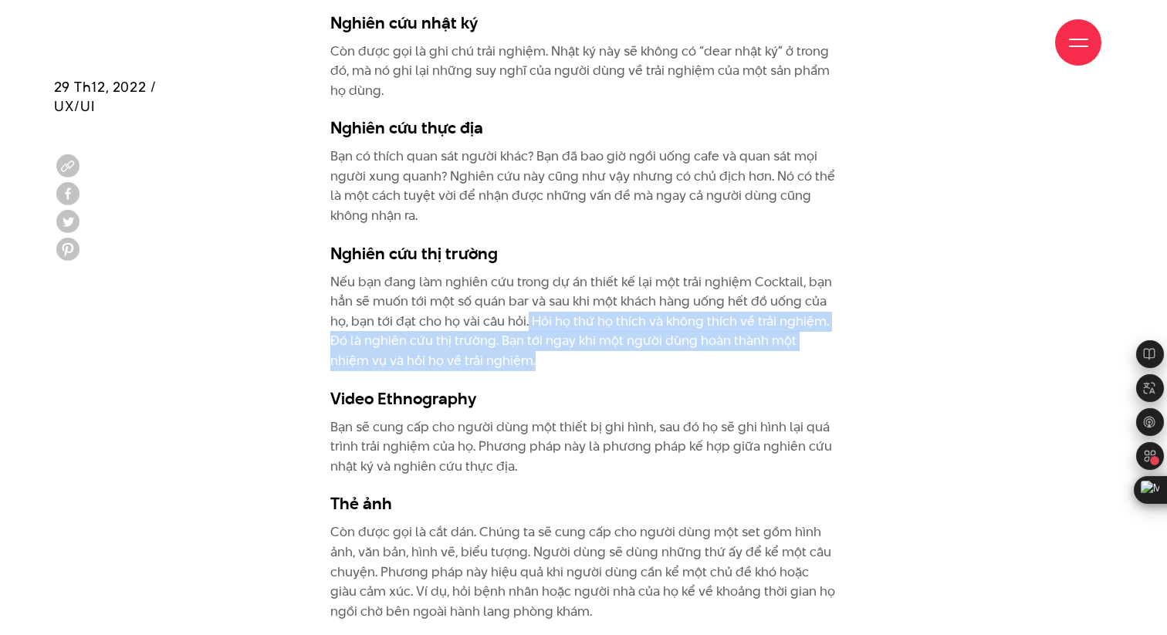
drag, startPoint x: 528, startPoint y: 290, endPoint x: 563, endPoint y: 328, distance: 51.4
click at [563, 328] on p "Nếu bạn đang làm nghiên cứu trong dự án thiết kế lại một trải nghiệm Cocktail, …" at bounding box center [583, 322] width 507 height 99
click at [544, 300] on p "Nếu bạn đang làm nghiên cứu trong dự án thiết kế lại một trải nghiệm Cocktail, …" at bounding box center [583, 322] width 507 height 99
drag, startPoint x: 530, startPoint y: 291, endPoint x: 539, endPoint y: 327, distance: 36.7
click at [539, 327] on p "Nếu bạn đang làm nghiên cứu trong dự án thiết kế lại một trải nghiệm Cocktail, …" at bounding box center [583, 322] width 507 height 99
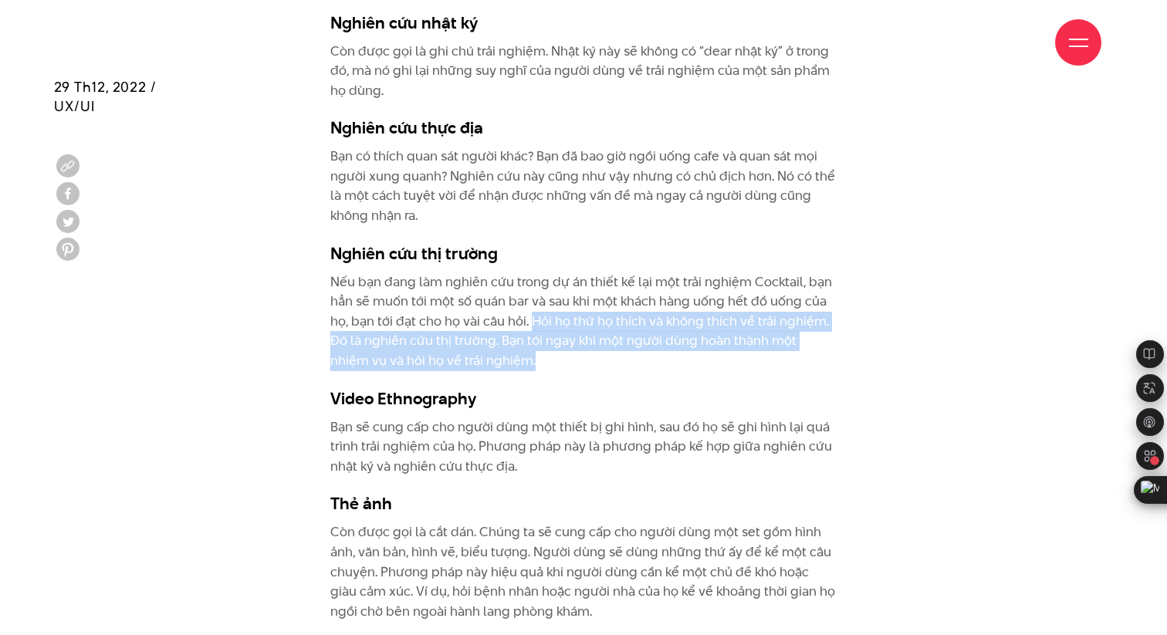
click at [547, 301] on p "Nếu bạn đang làm nghiên cứu trong dự án thiết kế lại một trải nghiệm Cocktail, …" at bounding box center [583, 322] width 507 height 99
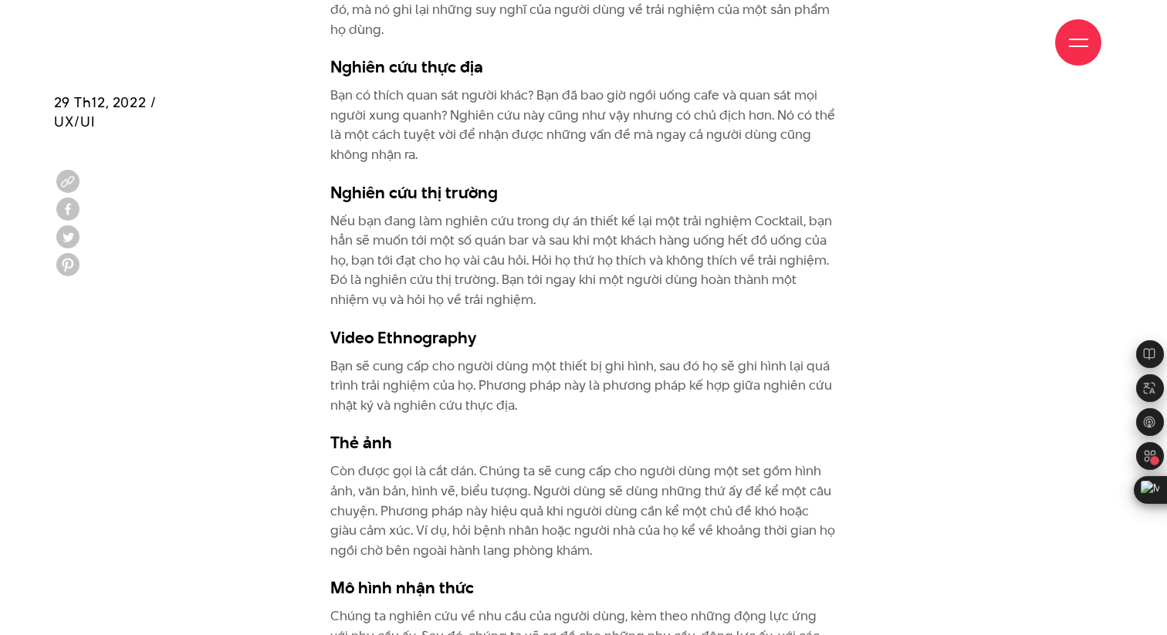
scroll to position [3925, 0]
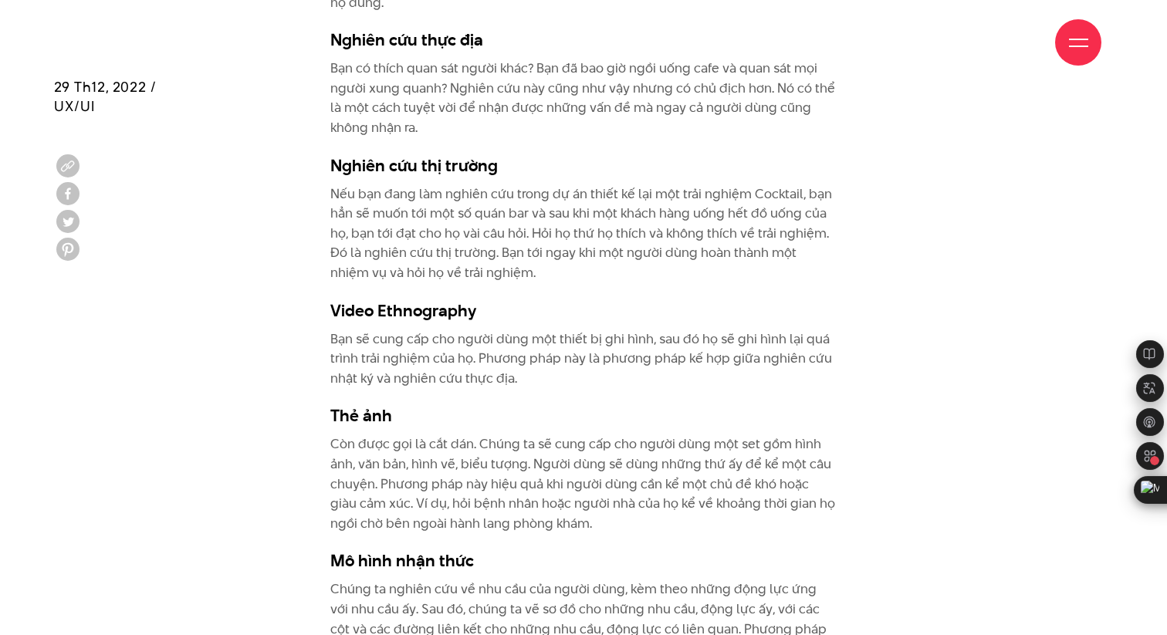
click at [573, 330] on p "Bạn sẽ cung cấp cho người dùng một thiết bị ghi hình, sau đó họ sẽ ghi hình lại…" at bounding box center [583, 359] width 507 height 59
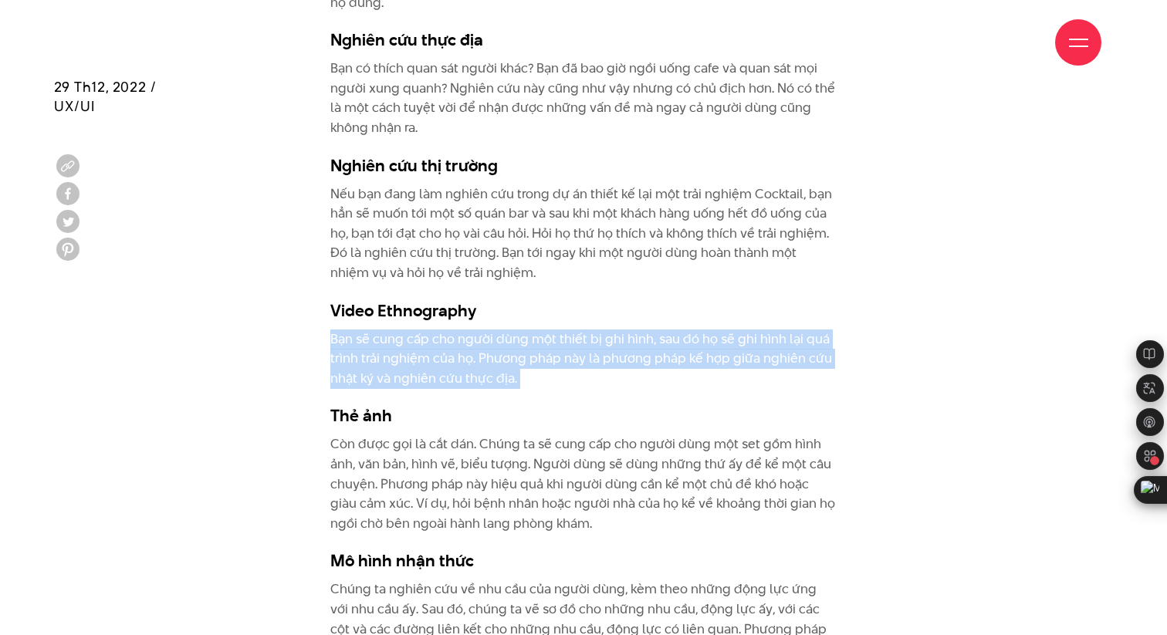
click at [573, 330] on p "Bạn sẽ cung cấp cho người dùng một thiết bị ghi hình, sau đó họ sẽ ghi hình lại…" at bounding box center [583, 359] width 507 height 59
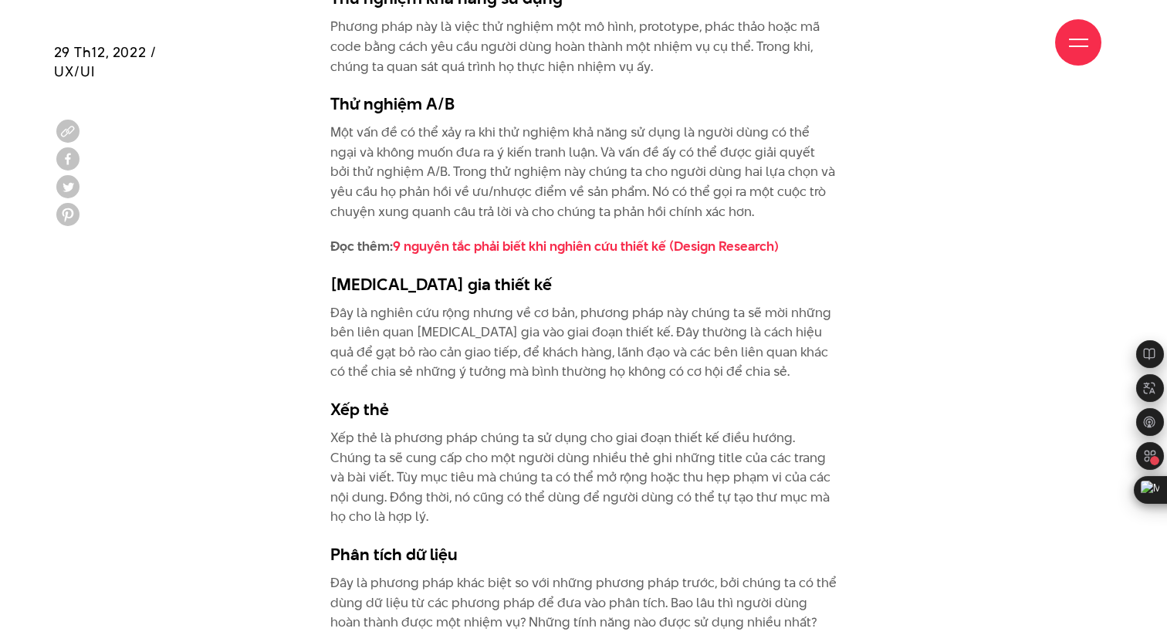
scroll to position [4681, 0]
